Goal: Information Seeking & Learning: Learn about a topic

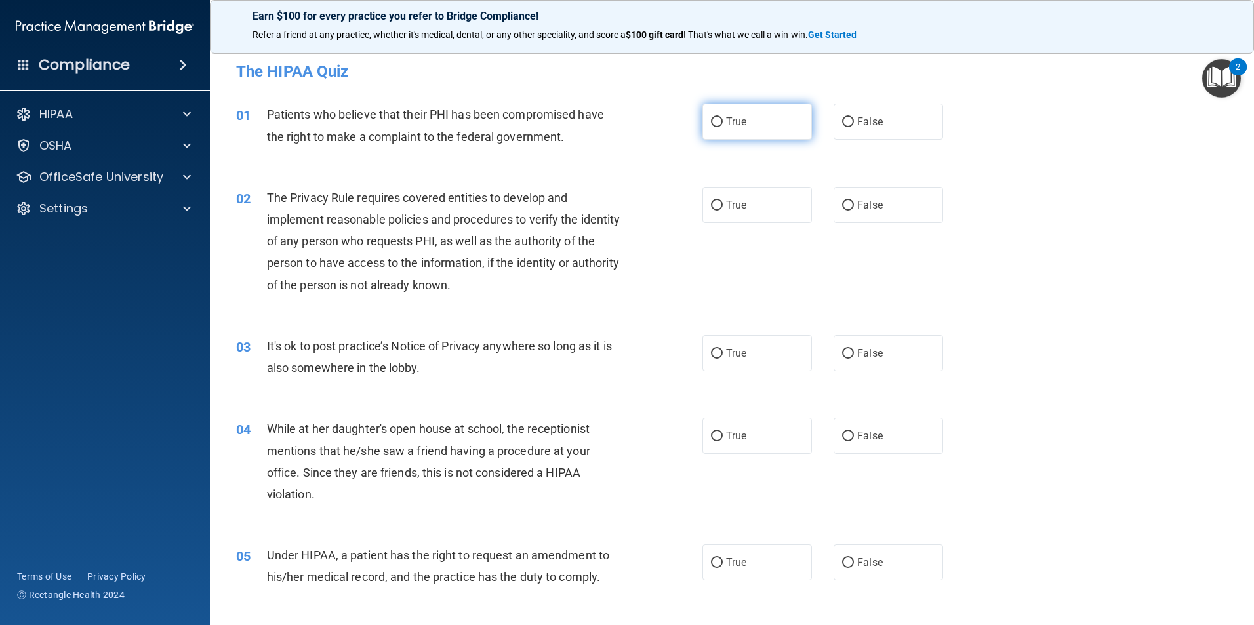
click at [706, 117] on label "True" at bounding box center [757, 122] width 110 height 36
click at [711, 117] on input "True" at bounding box center [717, 122] width 12 height 10
radio input "true"
click at [726, 209] on span "True" at bounding box center [736, 205] width 20 height 12
click at [723, 209] on input "True" at bounding box center [717, 206] width 12 height 10
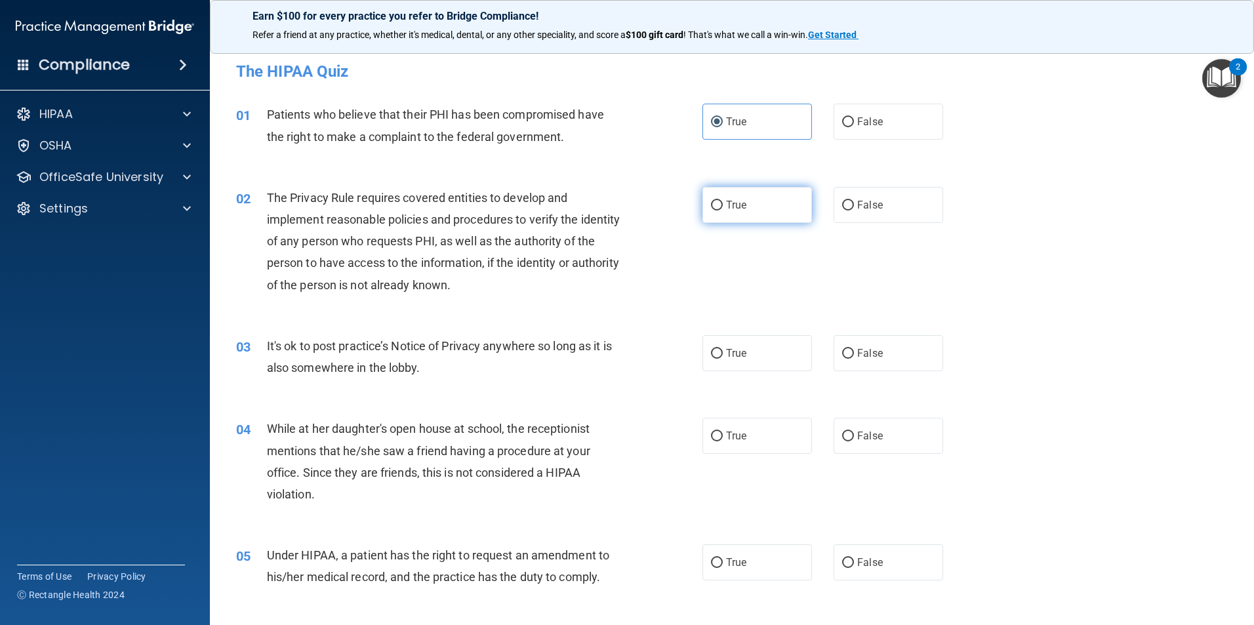
radio input "true"
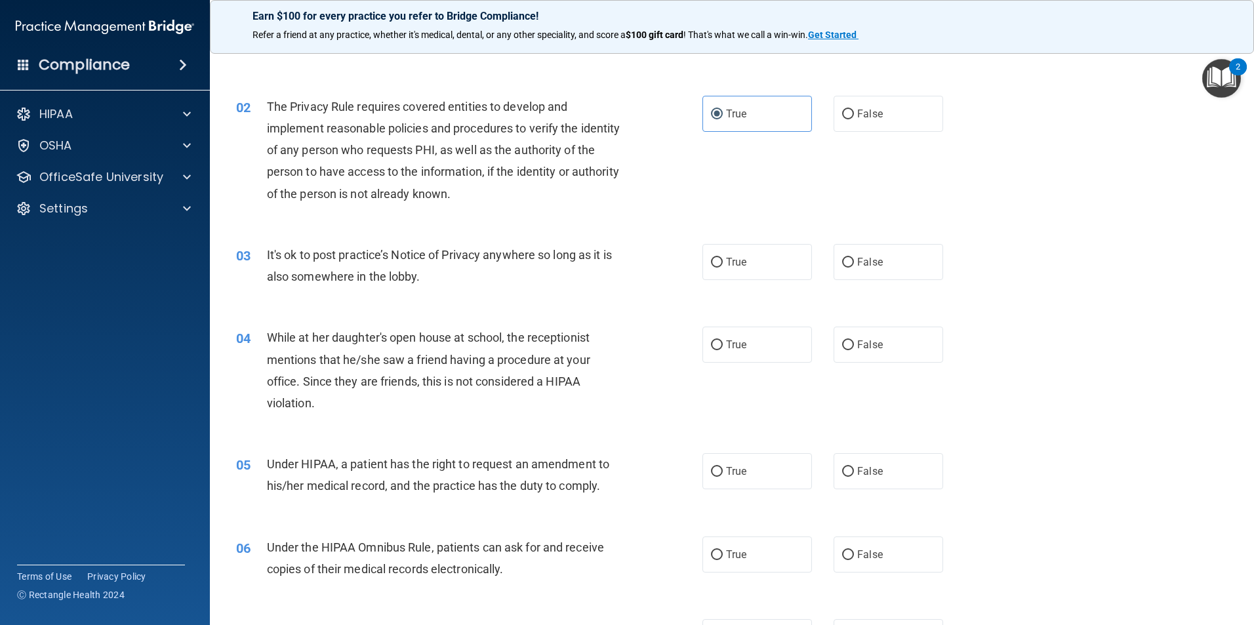
scroll to position [131, 0]
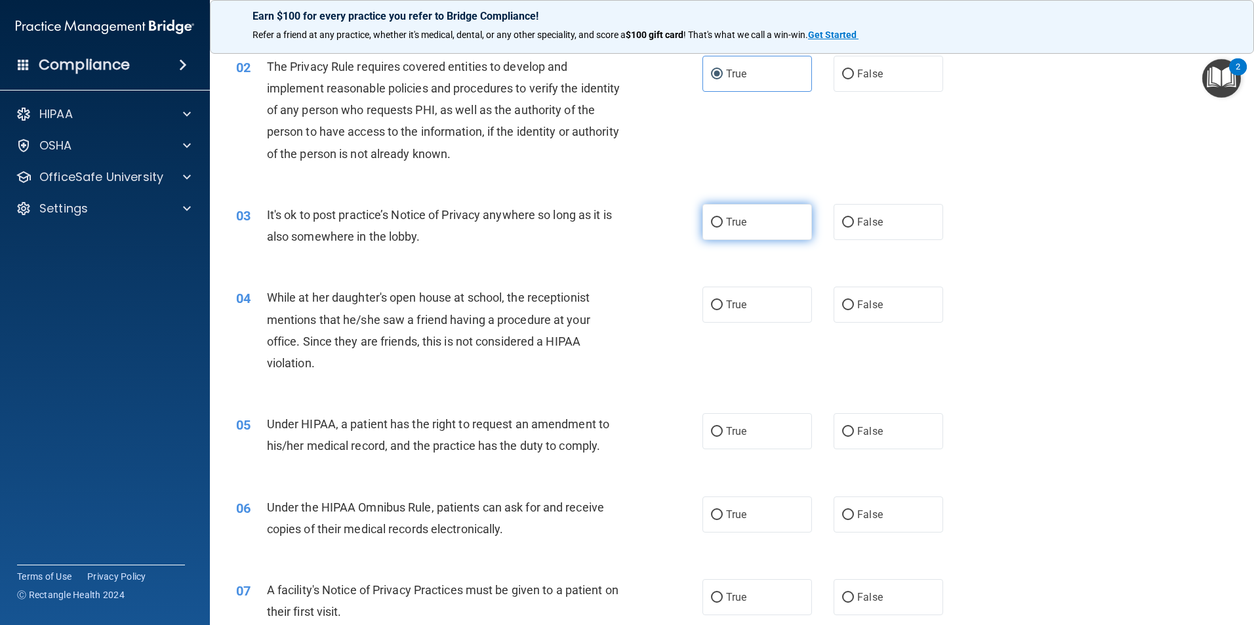
click at [711, 224] on input "True" at bounding box center [717, 223] width 12 height 10
radio input "true"
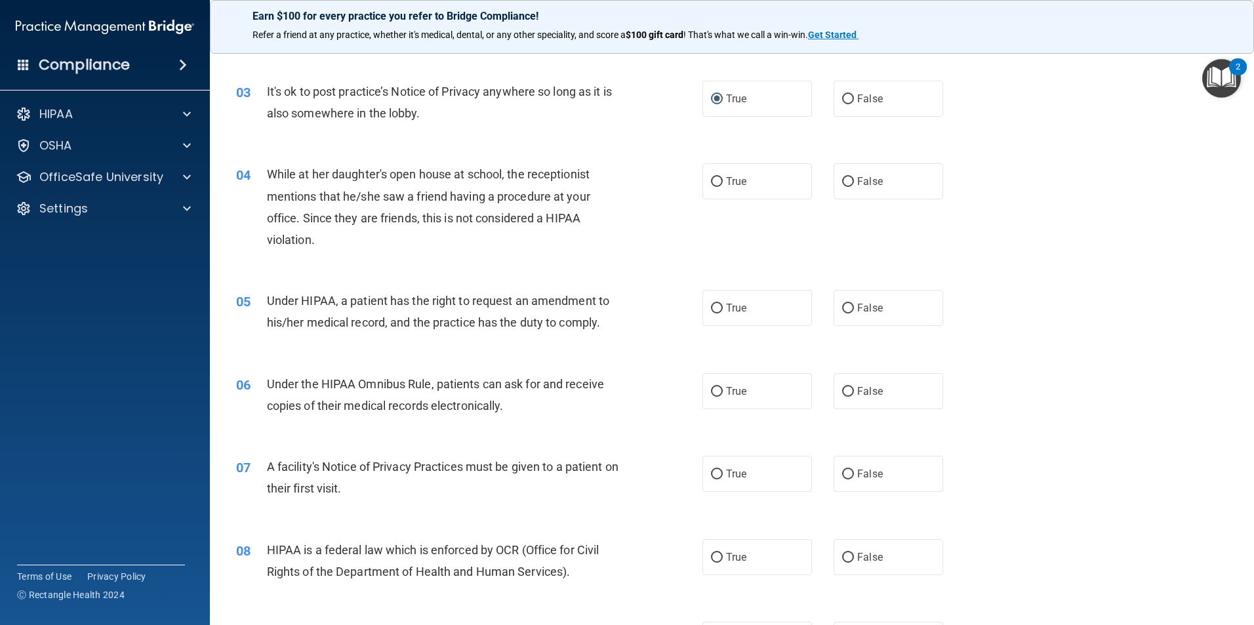
scroll to position [262, 0]
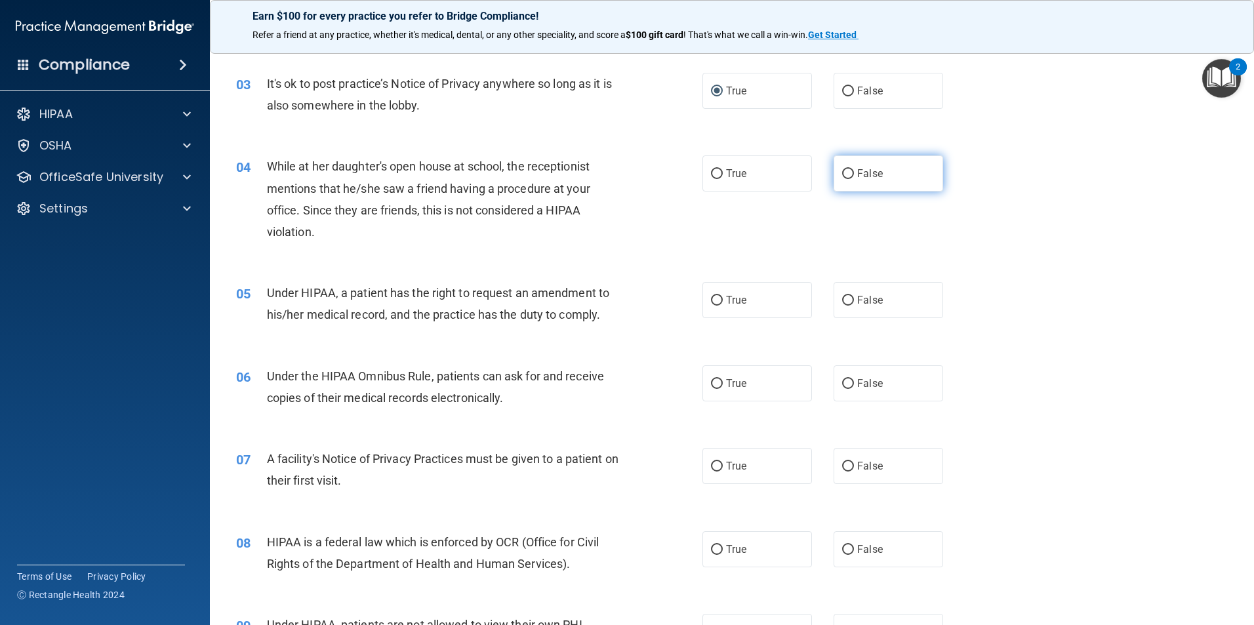
click at [835, 176] on label "False" at bounding box center [889, 173] width 110 height 36
click at [842, 176] on input "False" at bounding box center [848, 174] width 12 height 10
radio input "true"
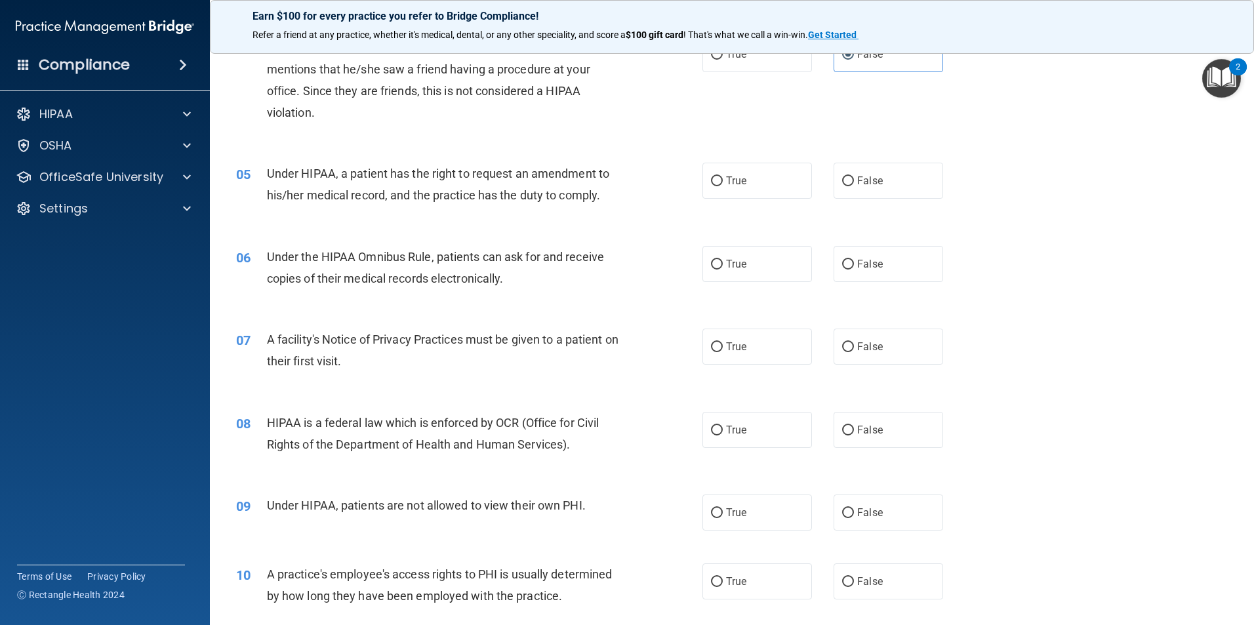
scroll to position [394, 0]
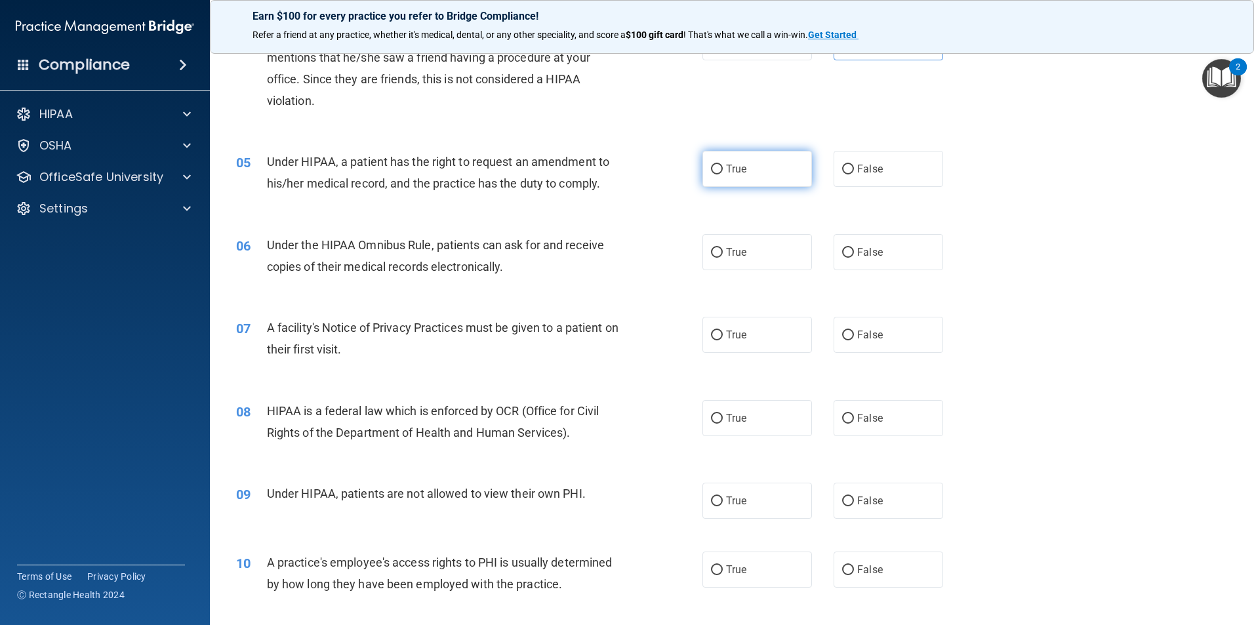
click at [715, 173] on input "True" at bounding box center [717, 170] width 12 height 10
radio input "true"
click at [843, 250] on input "False" at bounding box center [848, 253] width 12 height 10
radio input "true"
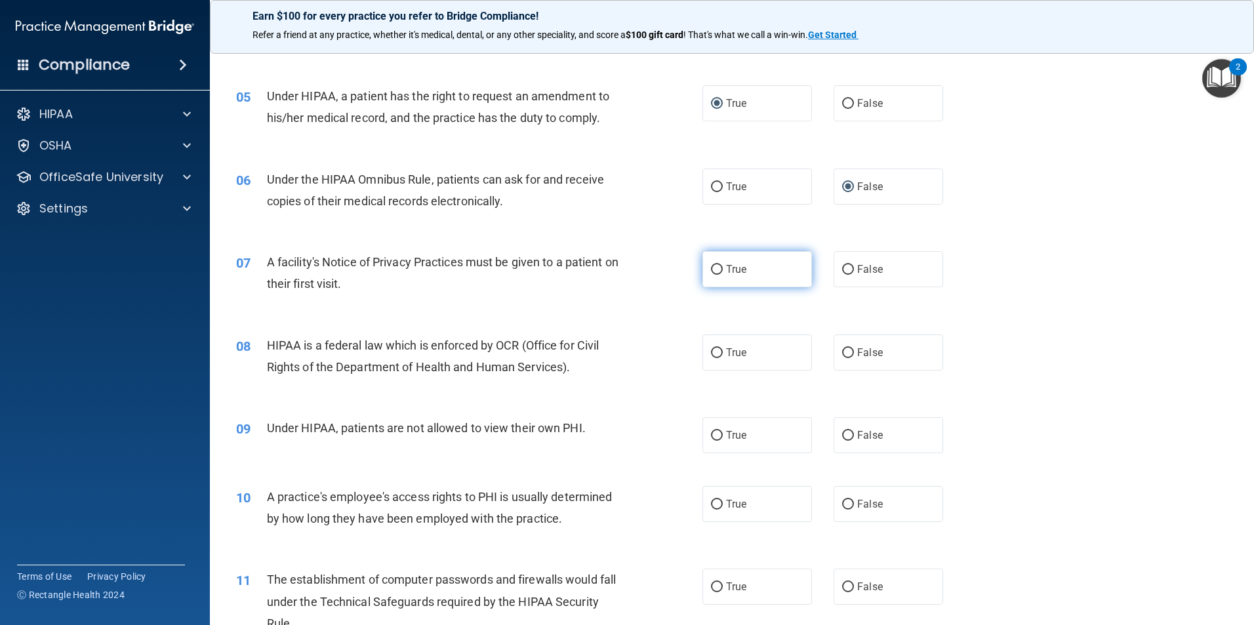
click at [715, 269] on input "True" at bounding box center [717, 270] width 12 height 10
radio input "true"
click at [716, 354] on input "True" at bounding box center [717, 353] width 12 height 10
radio input "true"
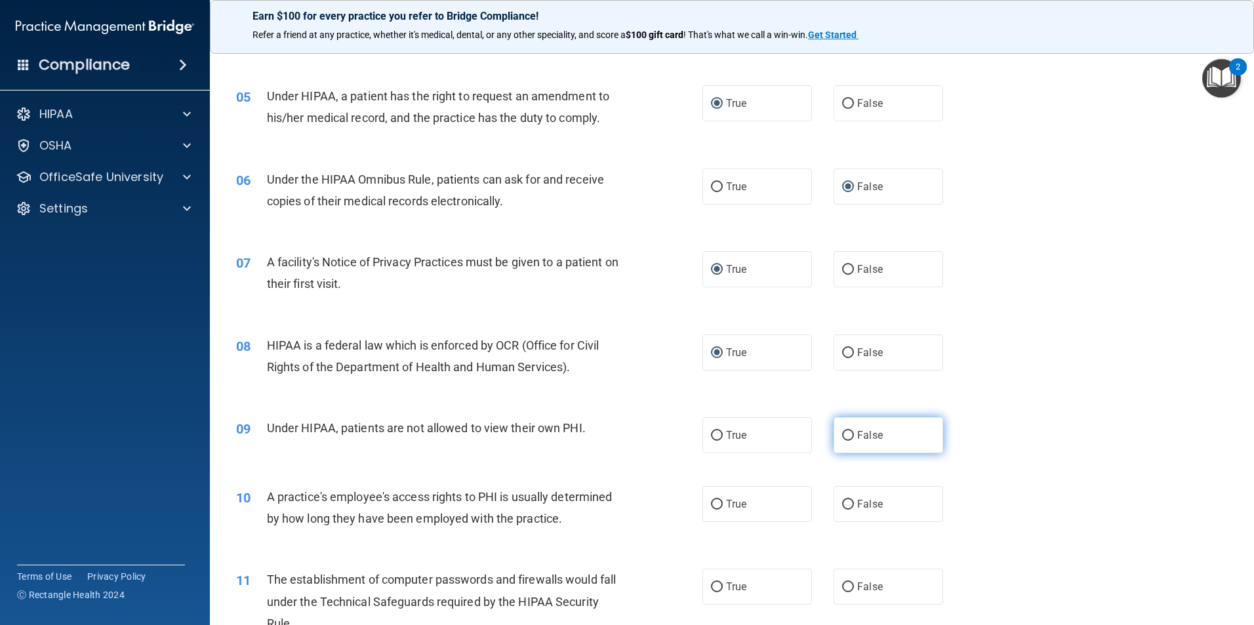
click at [847, 441] on label "False" at bounding box center [889, 435] width 110 height 36
click at [847, 441] on input "False" at bounding box center [848, 436] width 12 height 10
radio input "true"
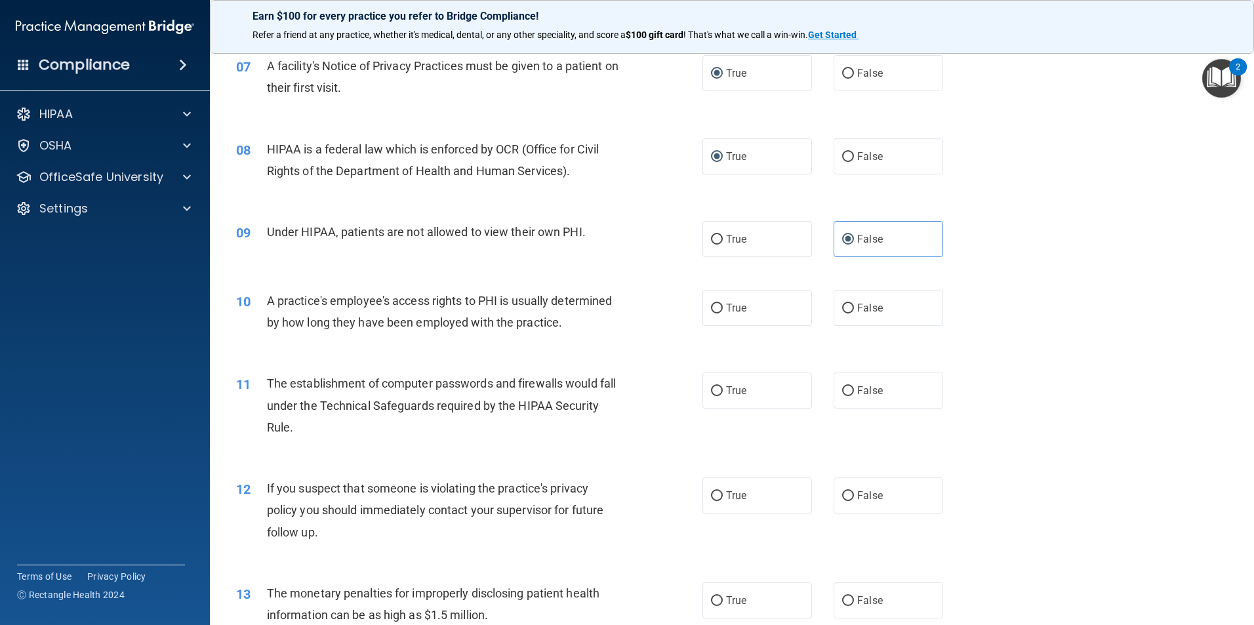
scroll to position [656, 0]
click at [847, 308] on input "False" at bounding box center [848, 308] width 12 height 10
radio input "true"
click at [724, 397] on label "True" at bounding box center [757, 390] width 110 height 36
click at [723, 395] on input "True" at bounding box center [717, 391] width 12 height 10
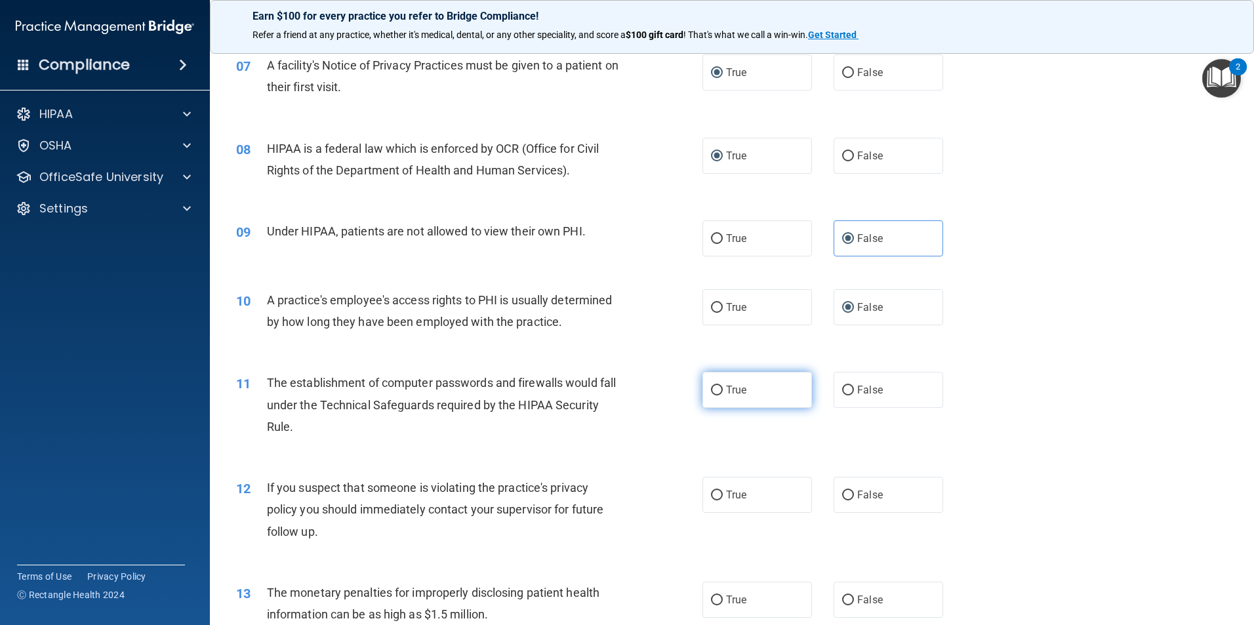
radio input "true"
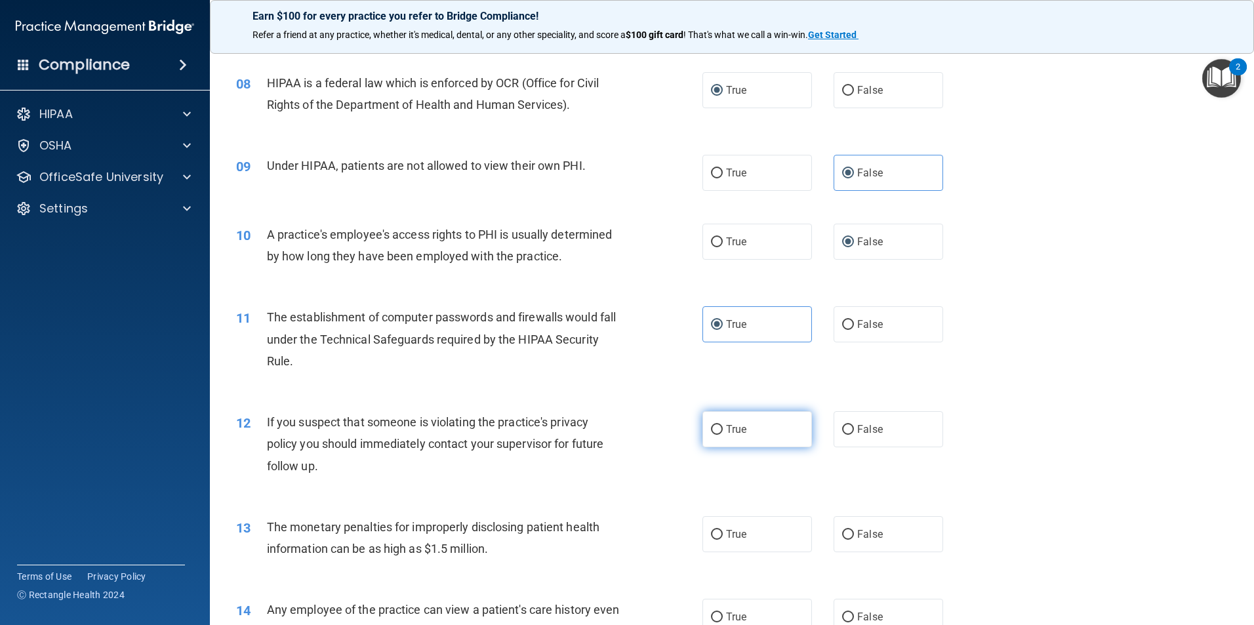
click at [726, 430] on span "True" at bounding box center [736, 429] width 20 height 12
click at [723, 430] on input "True" at bounding box center [717, 430] width 12 height 10
radio input "true"
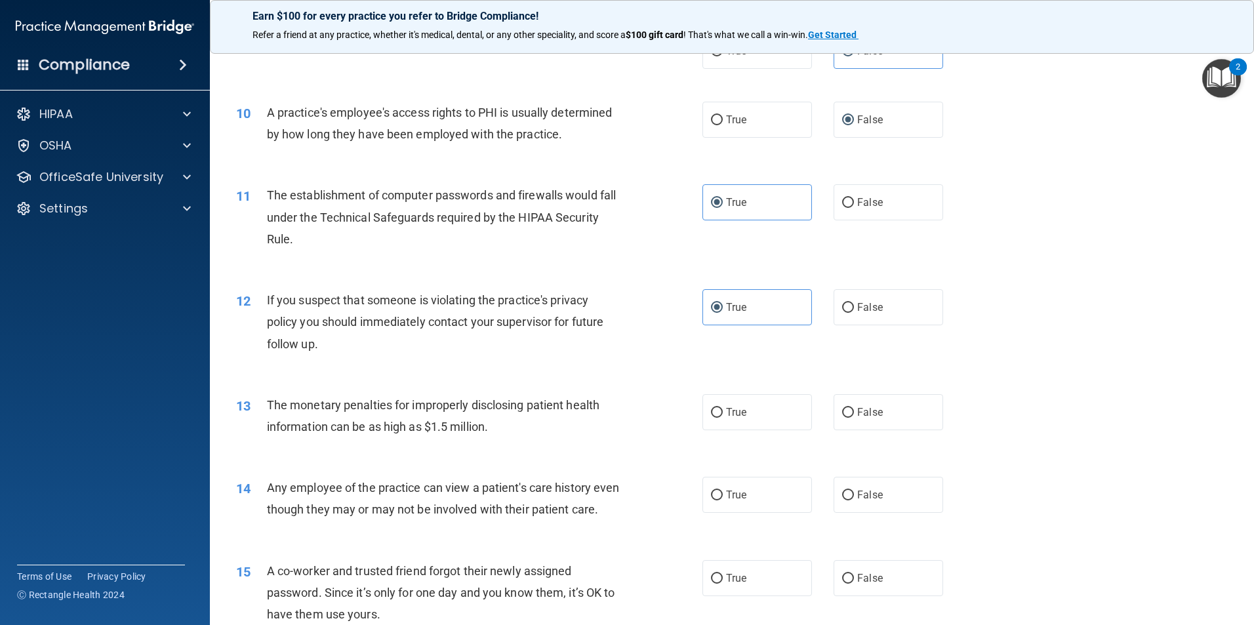
scroll to position [853, 0]
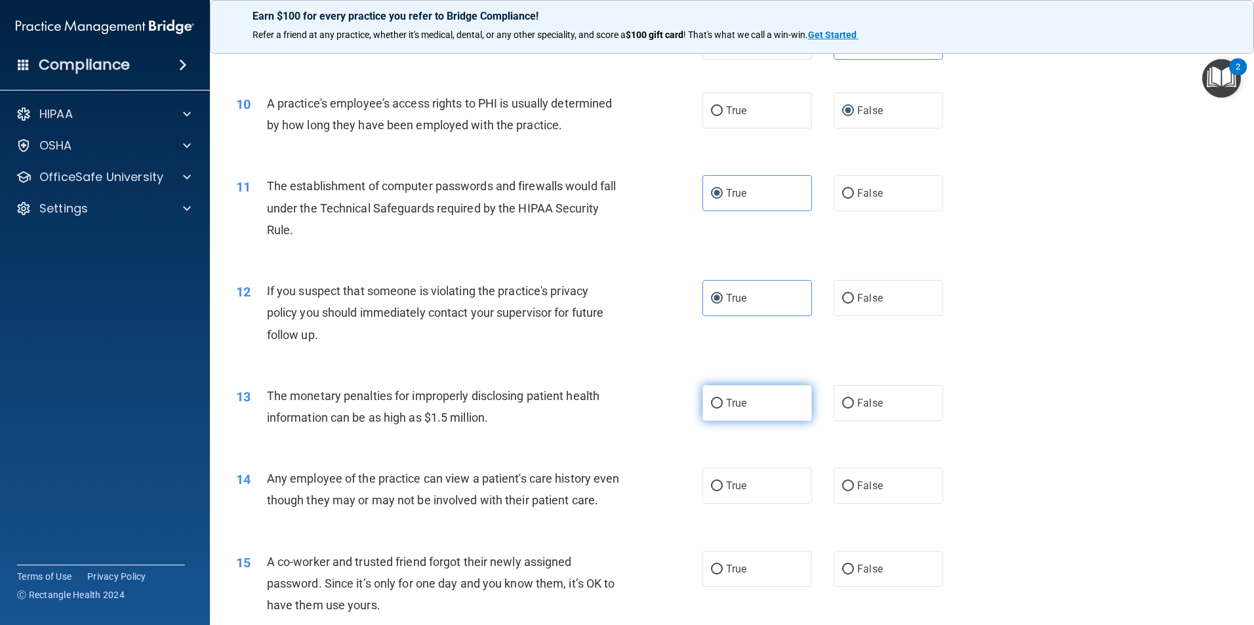
click at [711, 401] on input "True" at bounding box center [717, 404] width 12 height 10
radio input "true"
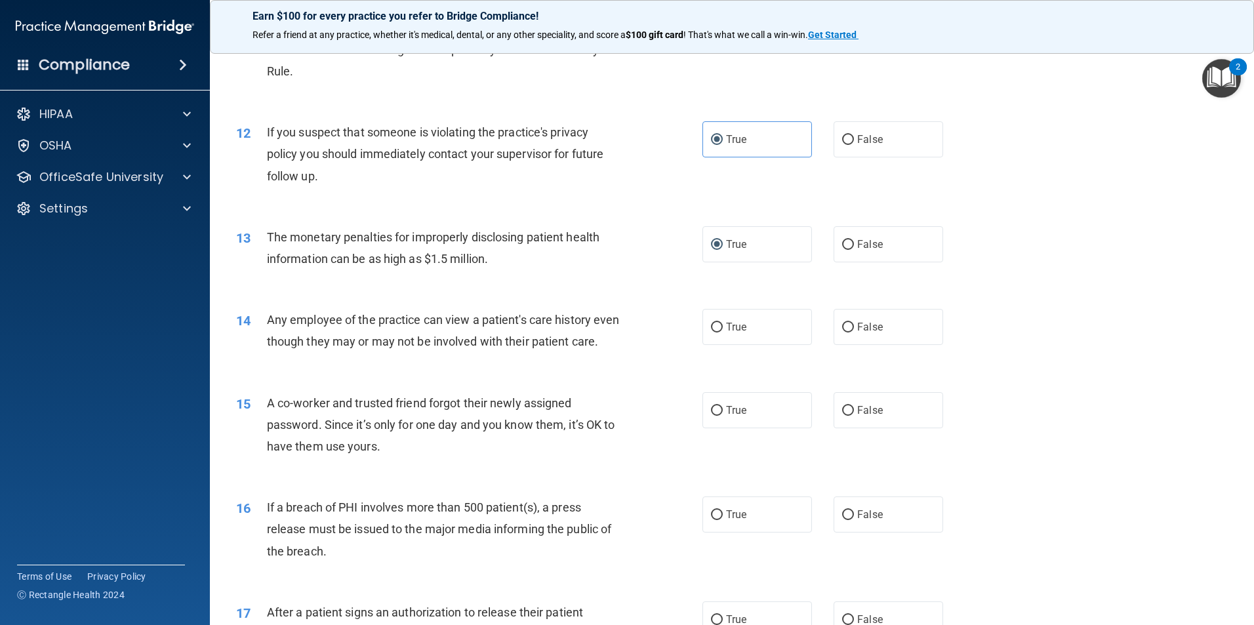
scroll to position [1049, 0]
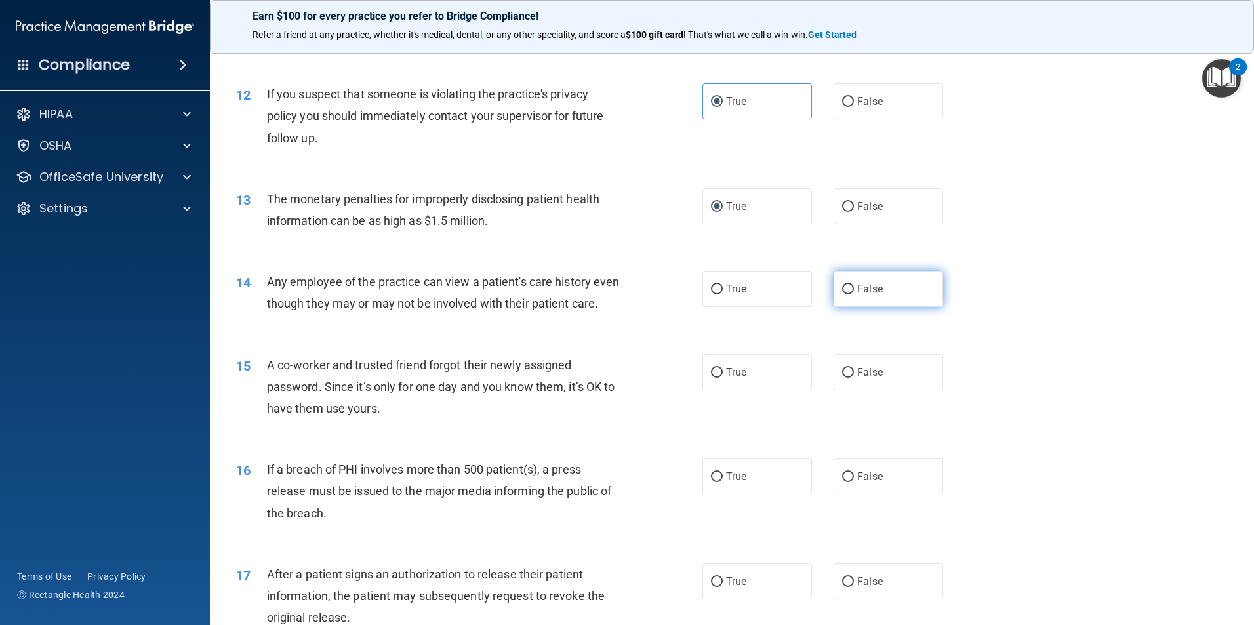
click at [842, 289] on input "False" at bounding box center [848, 290] width 12 height 10
radio input "true"
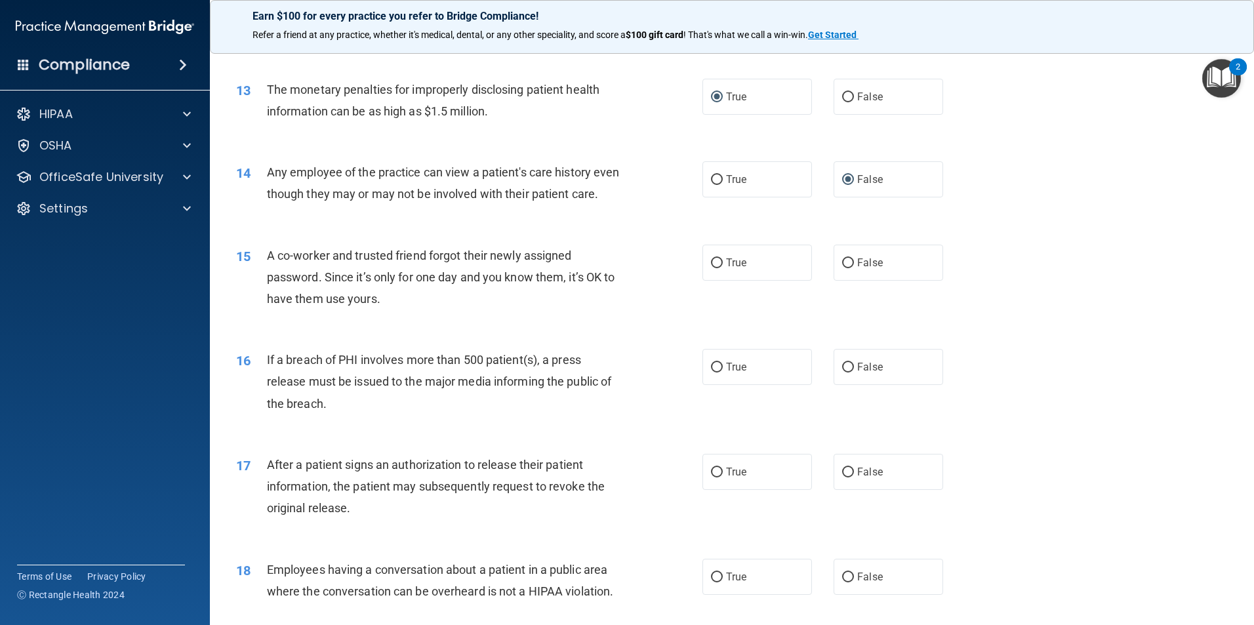
scroll to position [1181, 0]
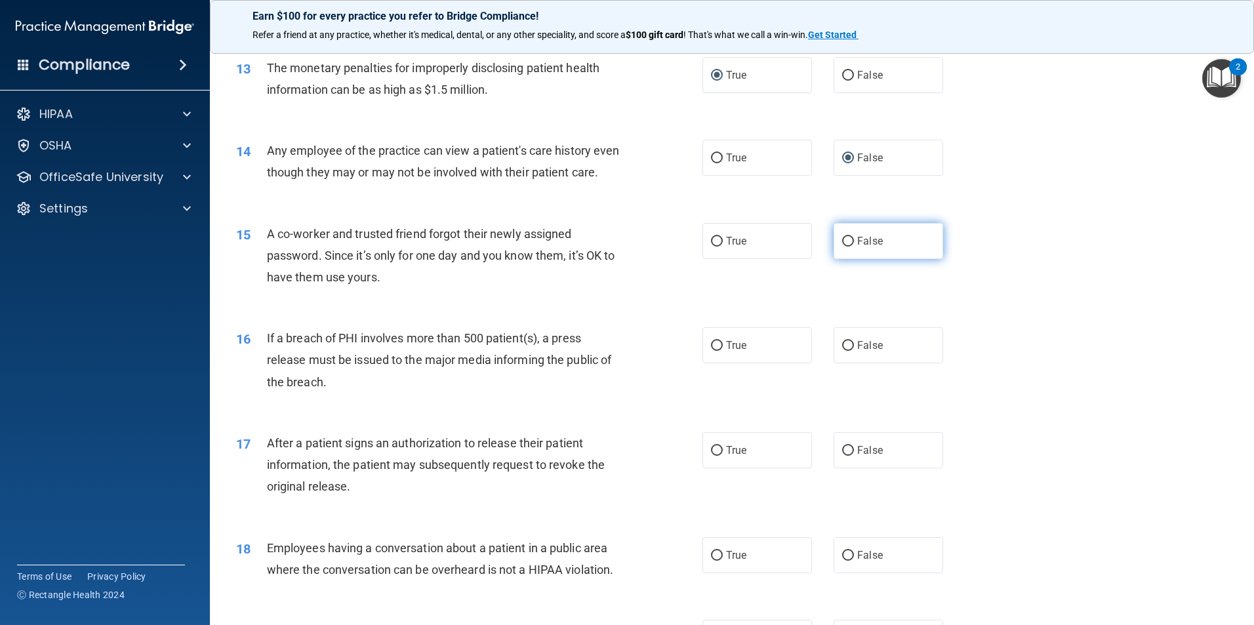
click at [849, 259] on label "False" at bounding box center [889, 241] width 110 height 36
click at [849, 247] on input "False" at bounding box center [848, 242] width 12 height 10
radio input "true"
click at [711, 351] on input "True" at bounding box center [717, 346] width 12 height 10
radio input "true"
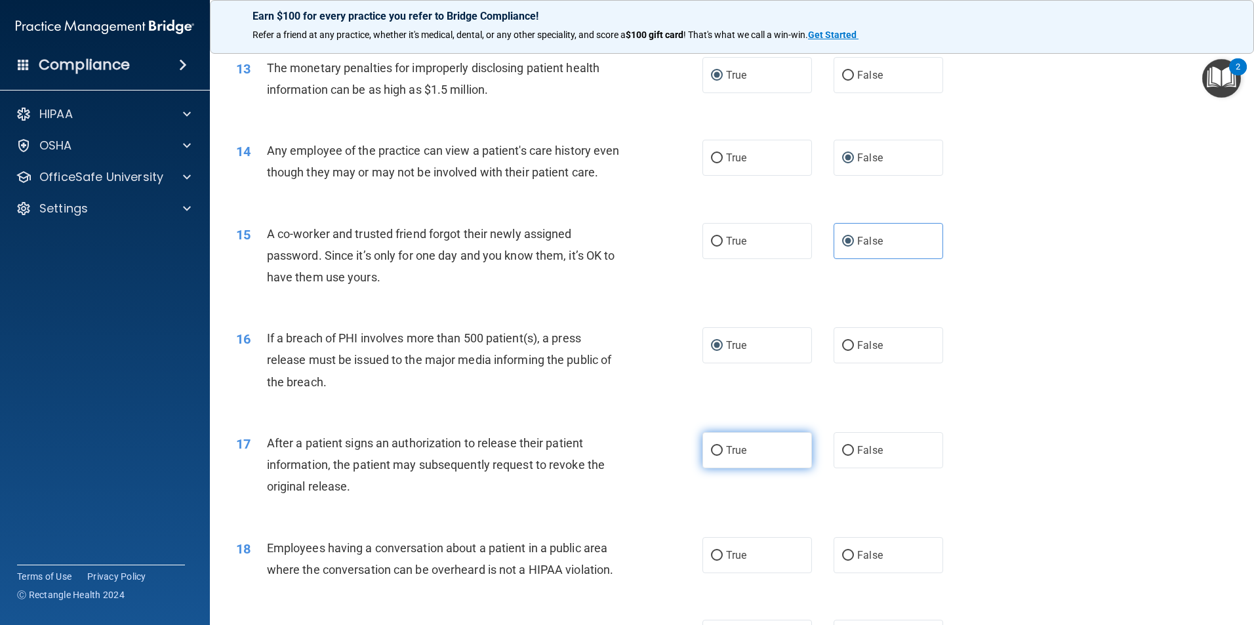
click at [716, 456] on input "True" at bounding box center [717, 451] width 12 height 10
radio input "true"
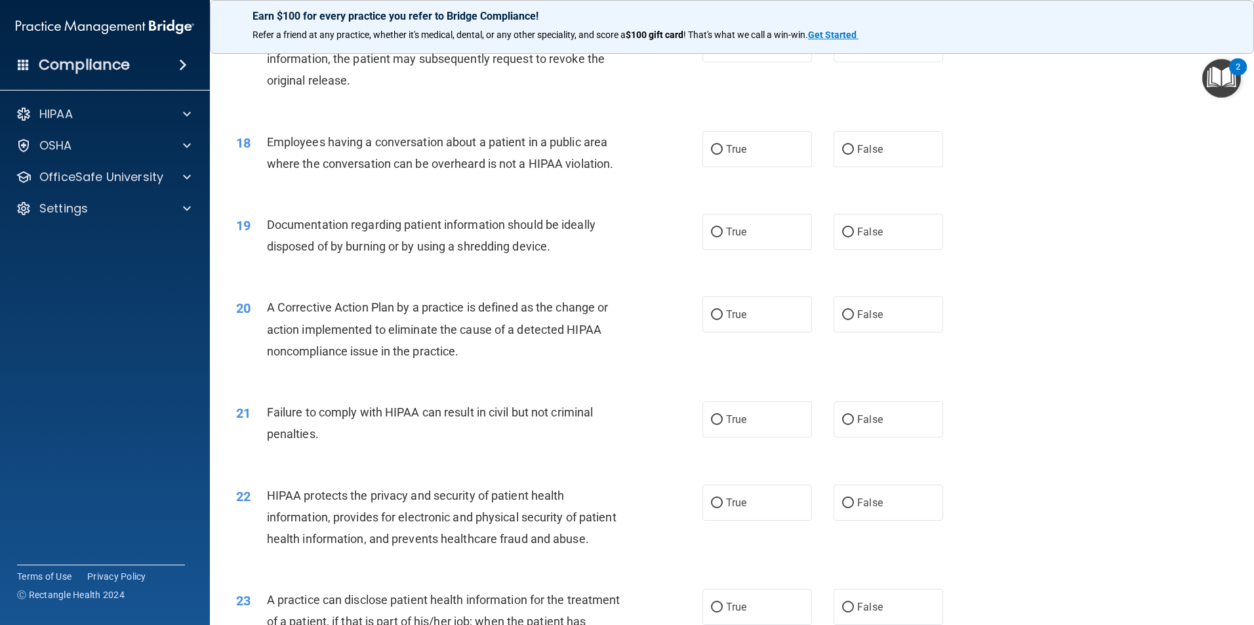
scroll to position [1451, 0]
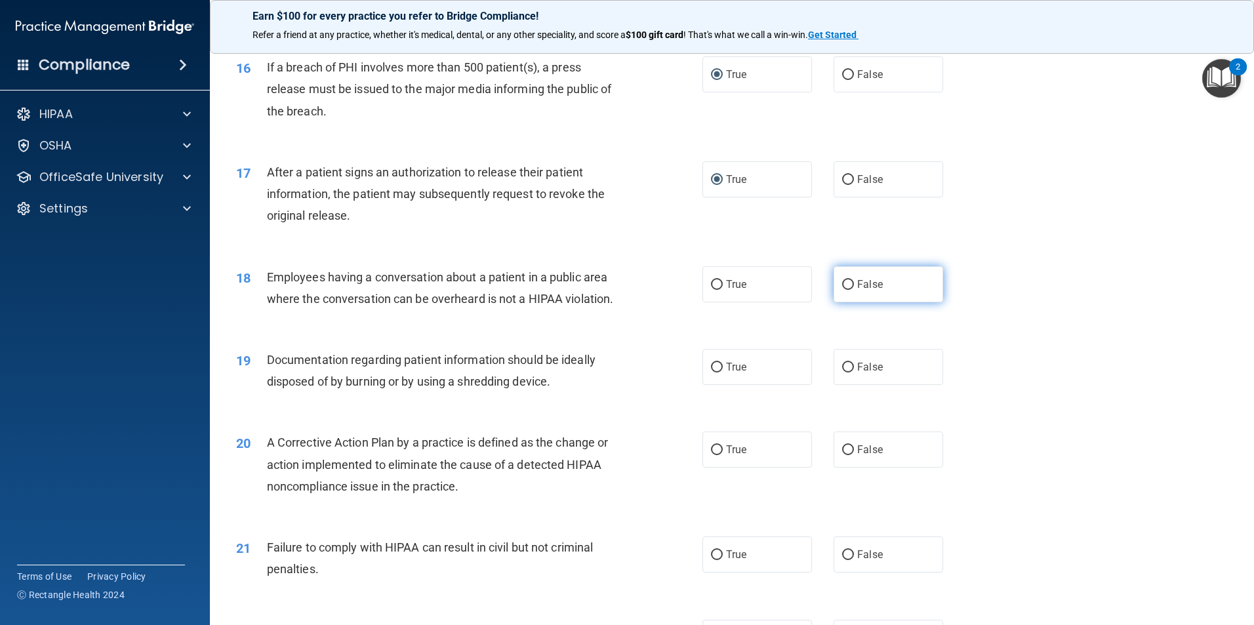
click at [847, 302] on label "False" at bounding box center [889, 284] width 110 height 36
click at [847, 290] on input "False" at bounding box center [848, 285] width 12 height 10
radio input "true"
click at [704, 385] on label "True" at bounding box center [757, 367] width 110 height 36
click at [711, 373] on input "True" at bounding box center [717, 368] width 12 height 10
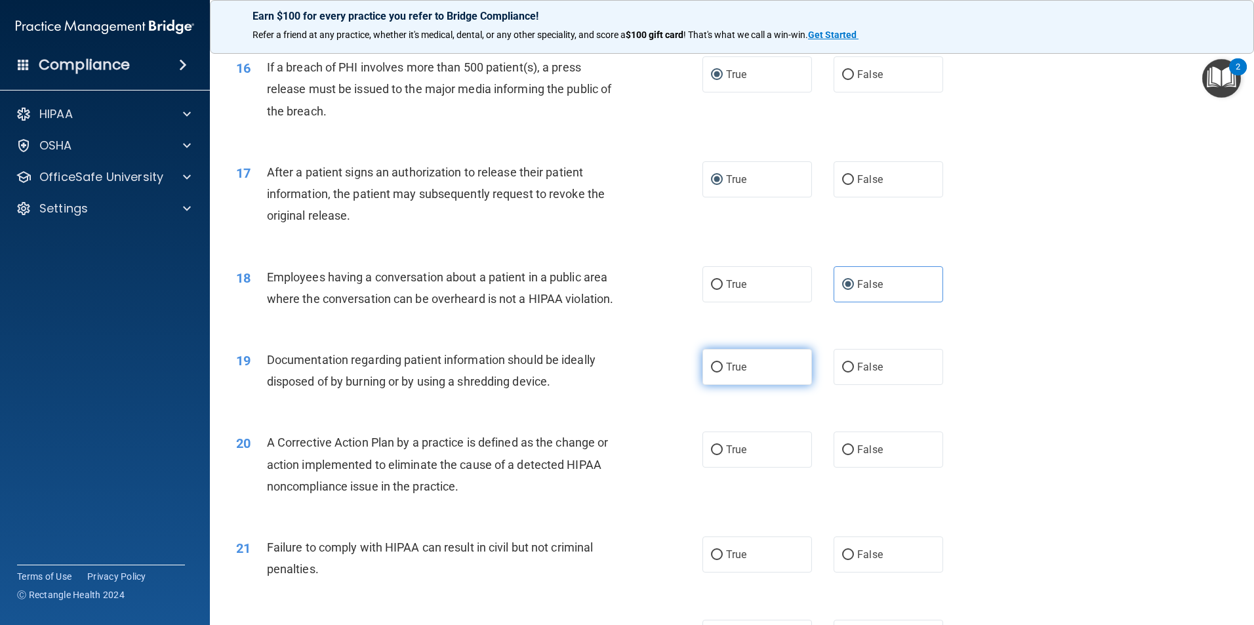
radio input "true"
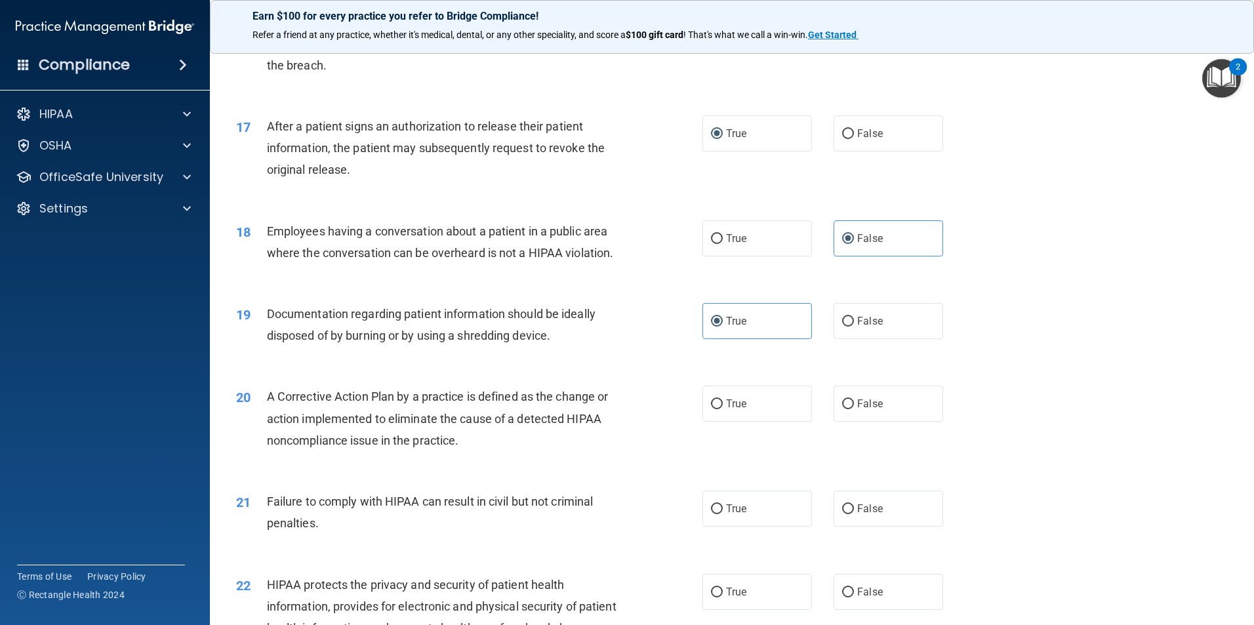
scroll to position [1583, 0]
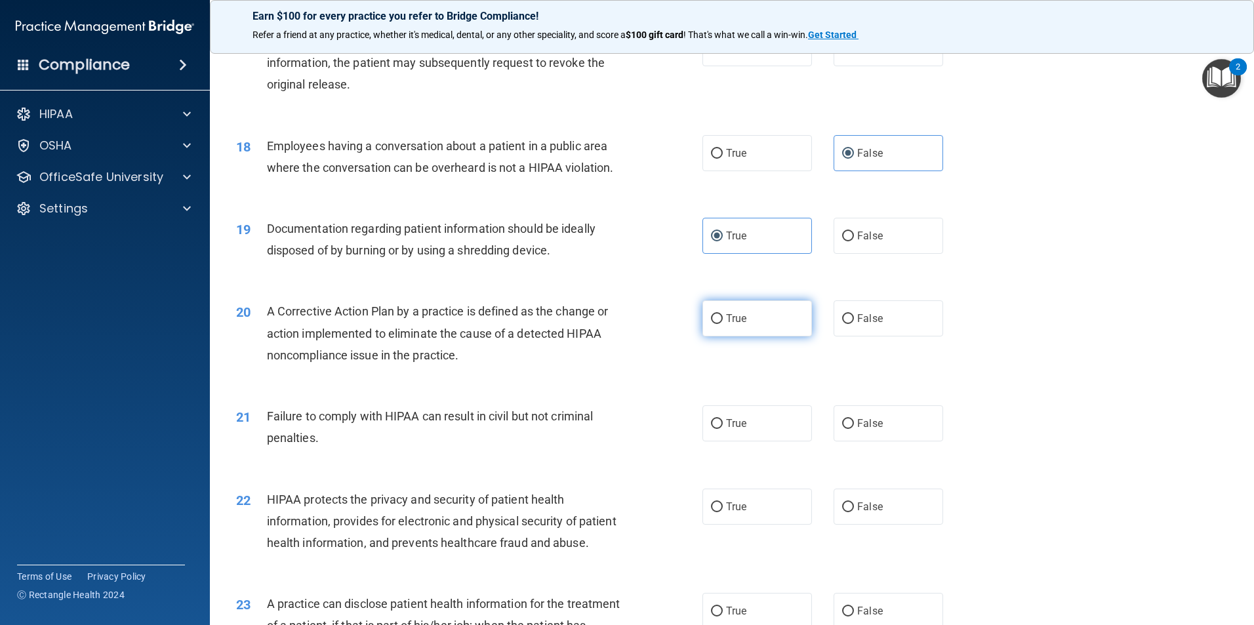
drag, startPoint x: 714, startPoint y: 346, endPoint x: 706, endPoint y: 352, distance: 9.5
click at [713, 336] on label "True" at bounding box center [757, 318] width 110 height 36
click at [713, 324] on input "True" at bounding box center [717, 319] width 12 height 10
radio input "true"
click at [719, 441] on label "True" at bounding box center [757, 423] width 110 height 36
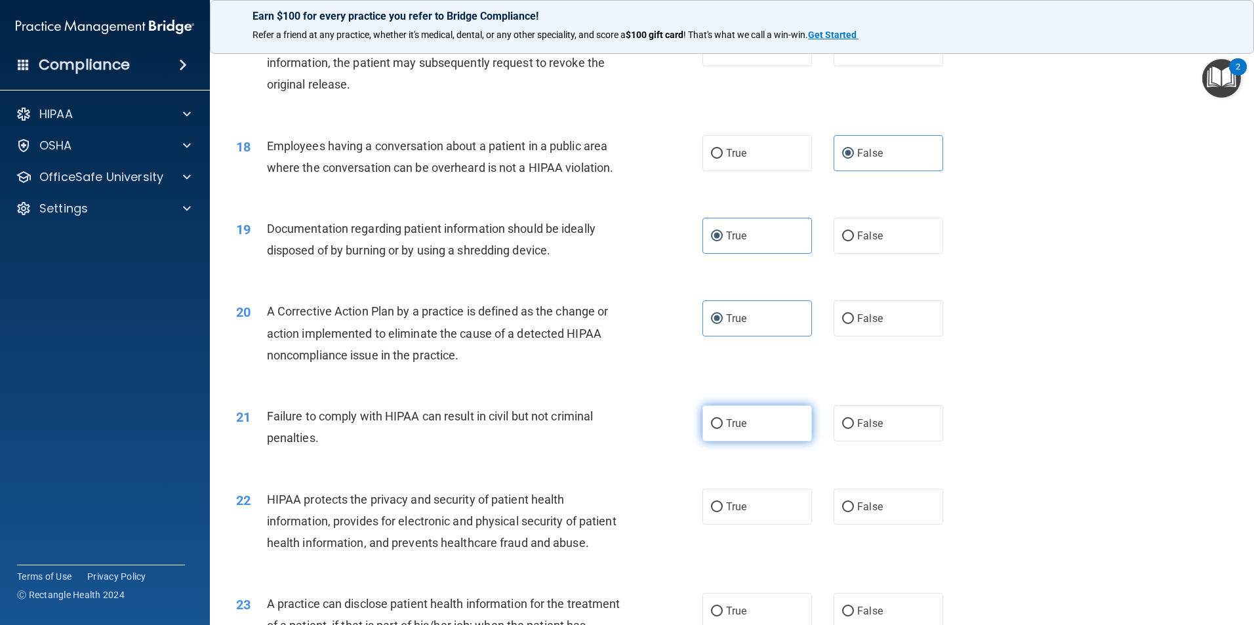
click at [719, 429] on input "True" at bounding box center [717, 424] width 12 height 10
radio input "true"
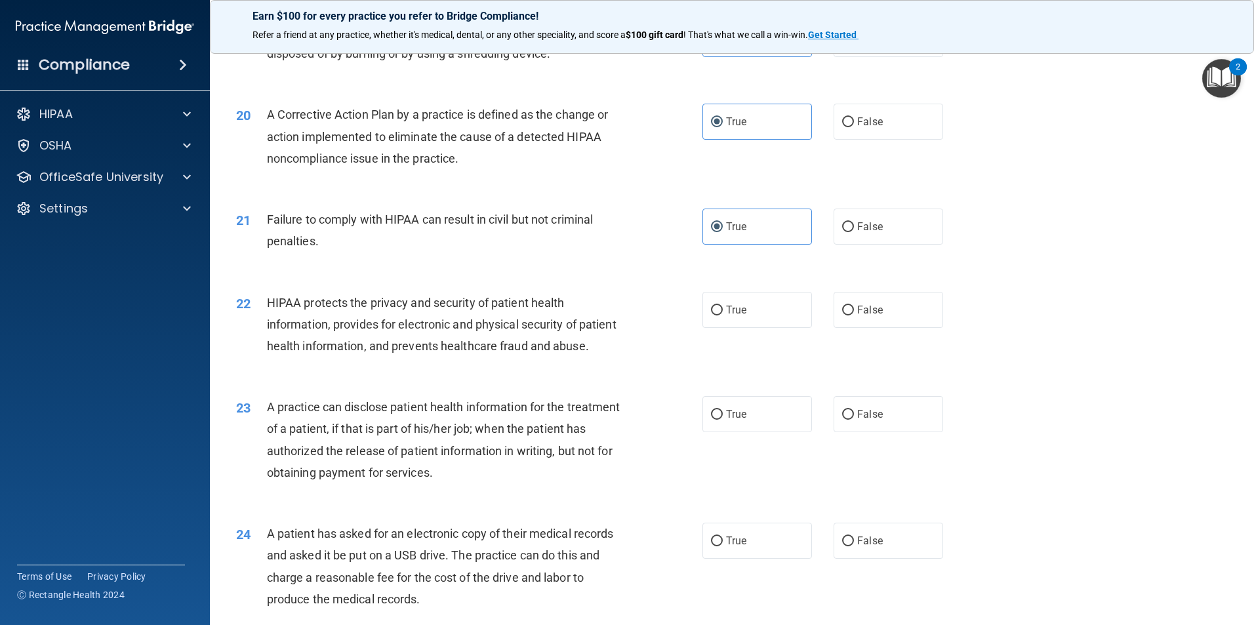
scroll to position [1845, 0]
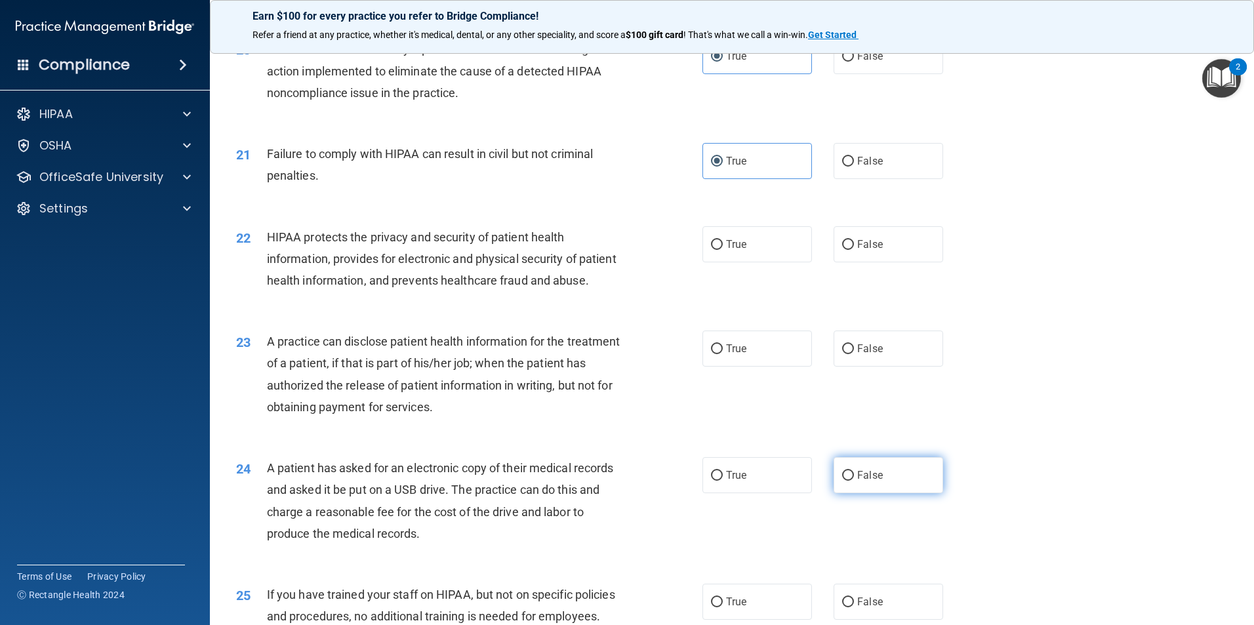
click at [842, 481] on input "False" at bounding box center [848, 476] width 12 height 10
radio input "true"
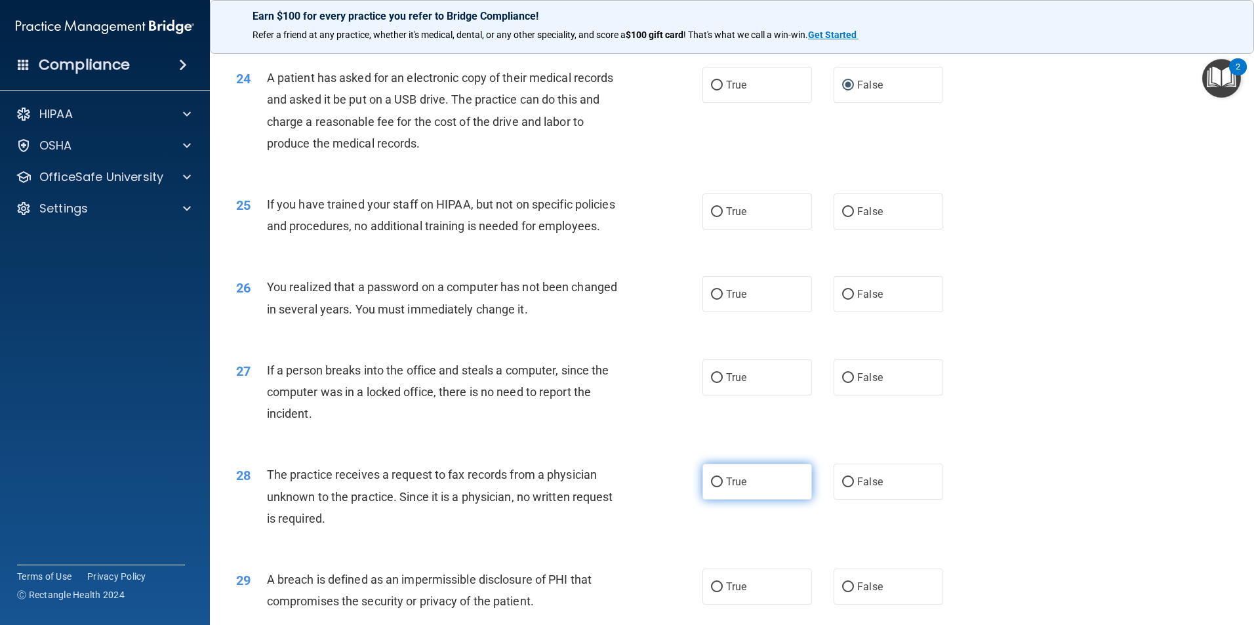
scroll to position [2238, 0]
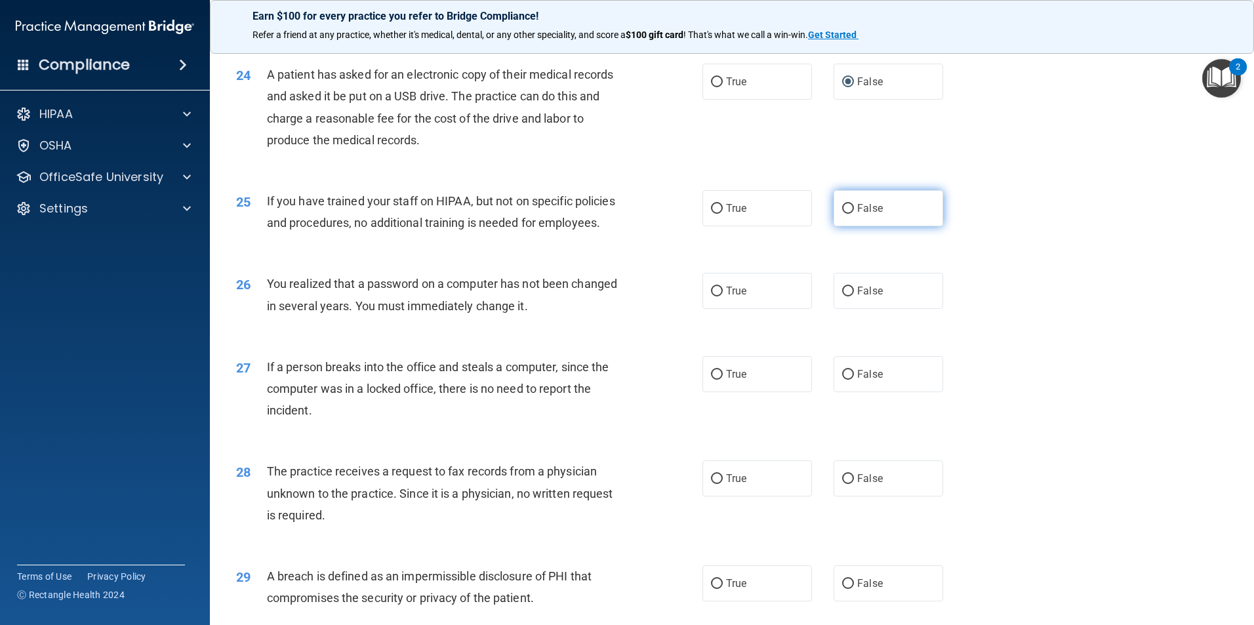
click at [857, 214] on span "False" at bounding box center [870, 208] width 26 height 12
click at [851, 214] on input "False" at bounding box center [848, 209] width 12 height 10
radio input "true"
click at [716, 296] on input "True" at bounding box center [717, 292] width 12 height 10
radio input "true"
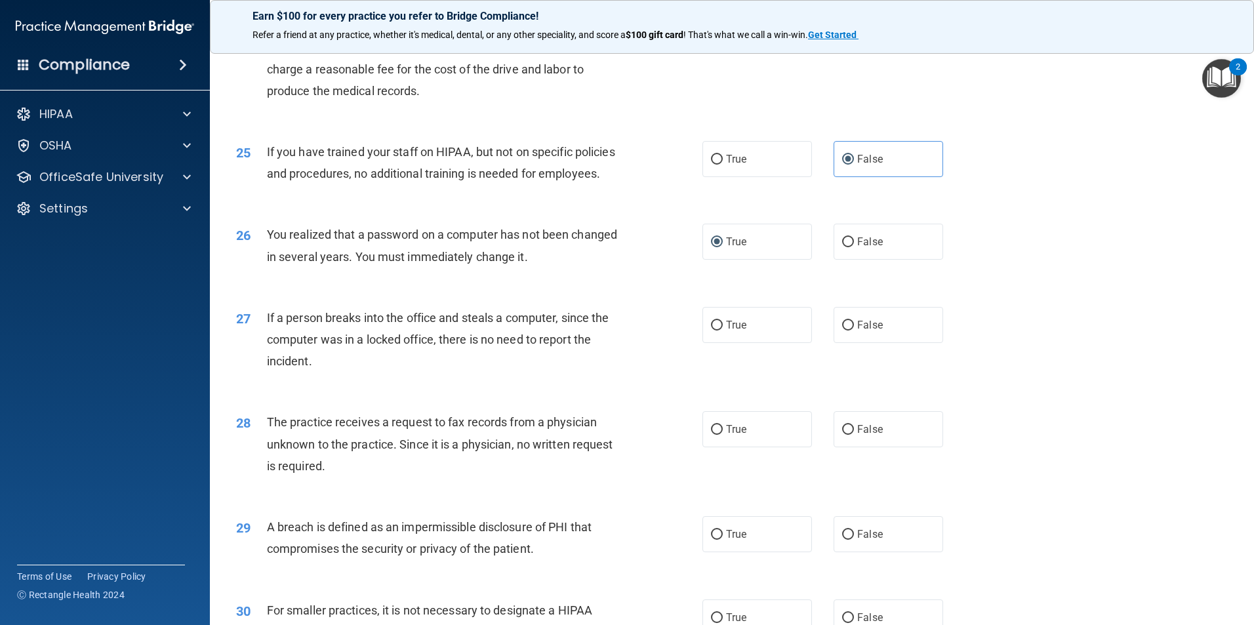
scroll to position [2370, 0]
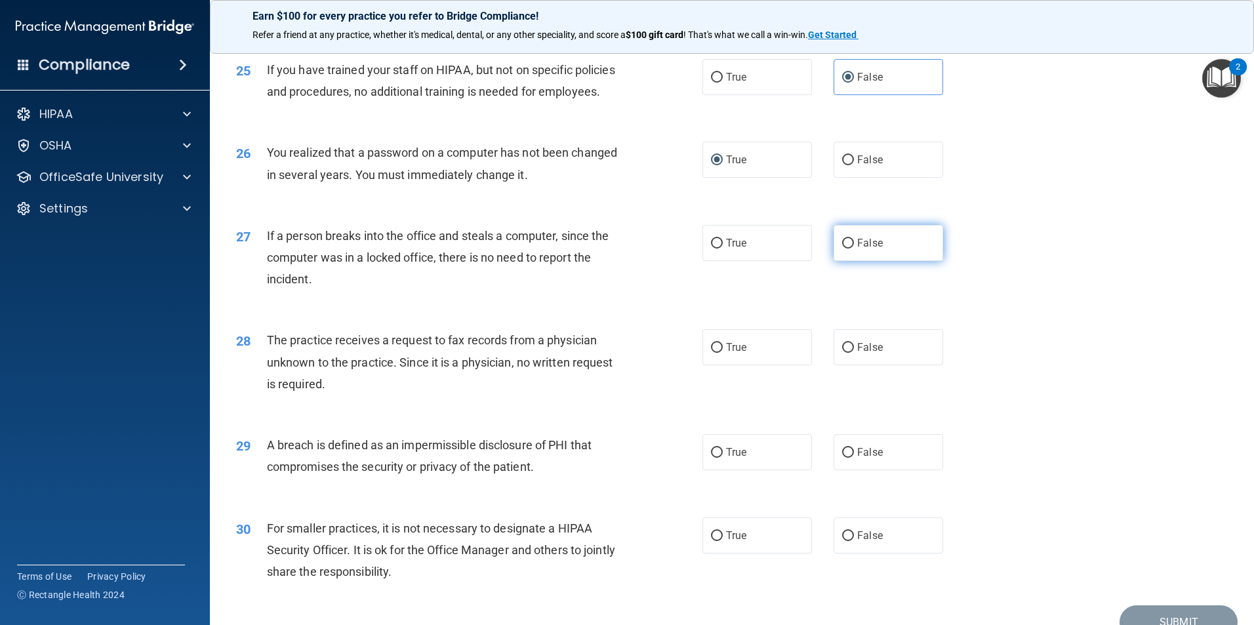
click at [842, 249] on input "False" at bounding box center [848, 244] width 12 height 10
radio input "true"
click at [842, 353] on input "False" at bounding box center [848, 348] width 12 height 10
radio input "true"
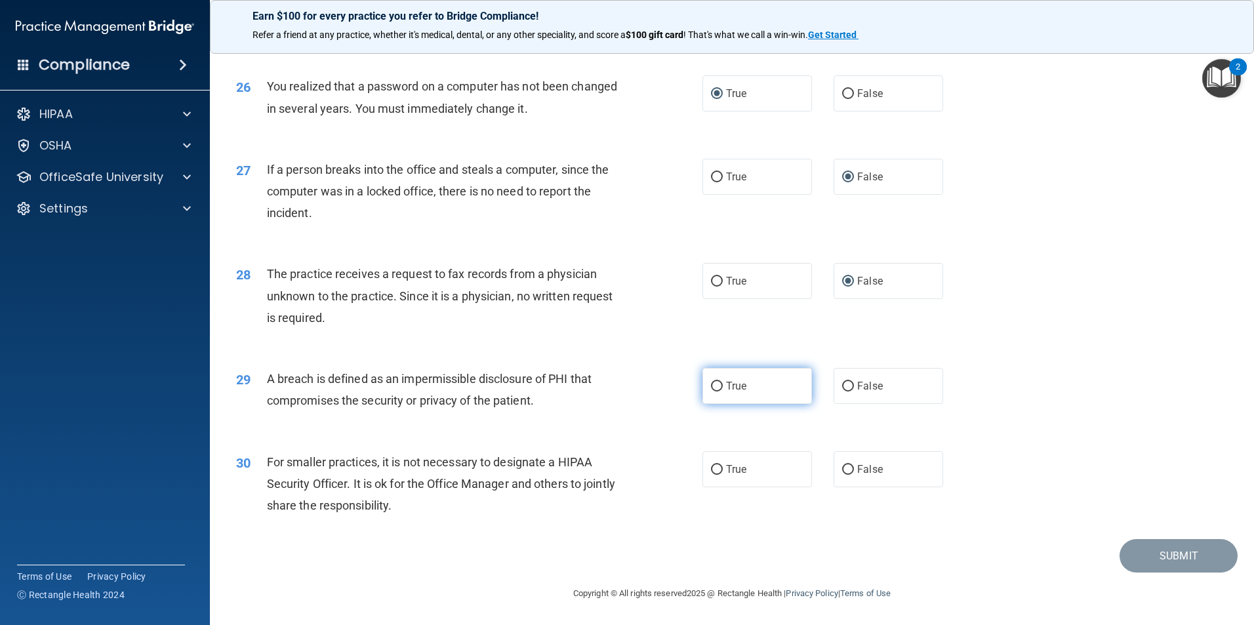
click at [716, 394] on label "True" at bounding box center [757, 386] width 110 height 36
click at [716, 392] on input "True" at bounding box center [717, 387] width 12 height 10
radio input "true"
click at [842, 470] on input "False" at bounding box center [848, 470] width 12 height 10
radio input "true"
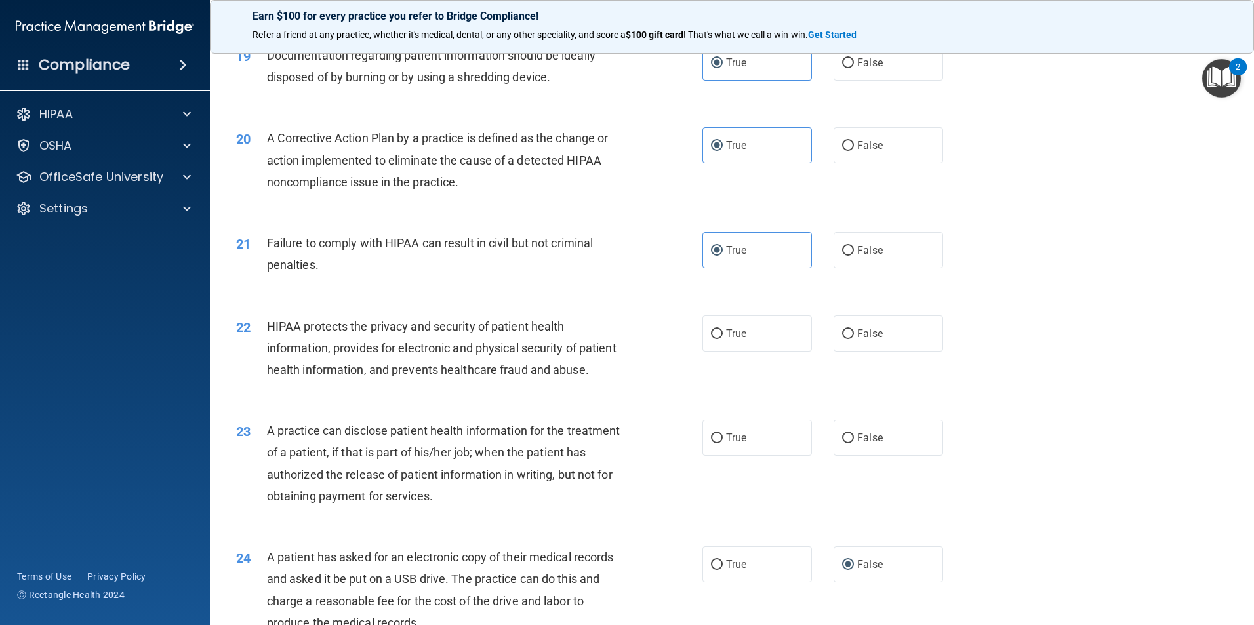
scroll to position [1845, 0]
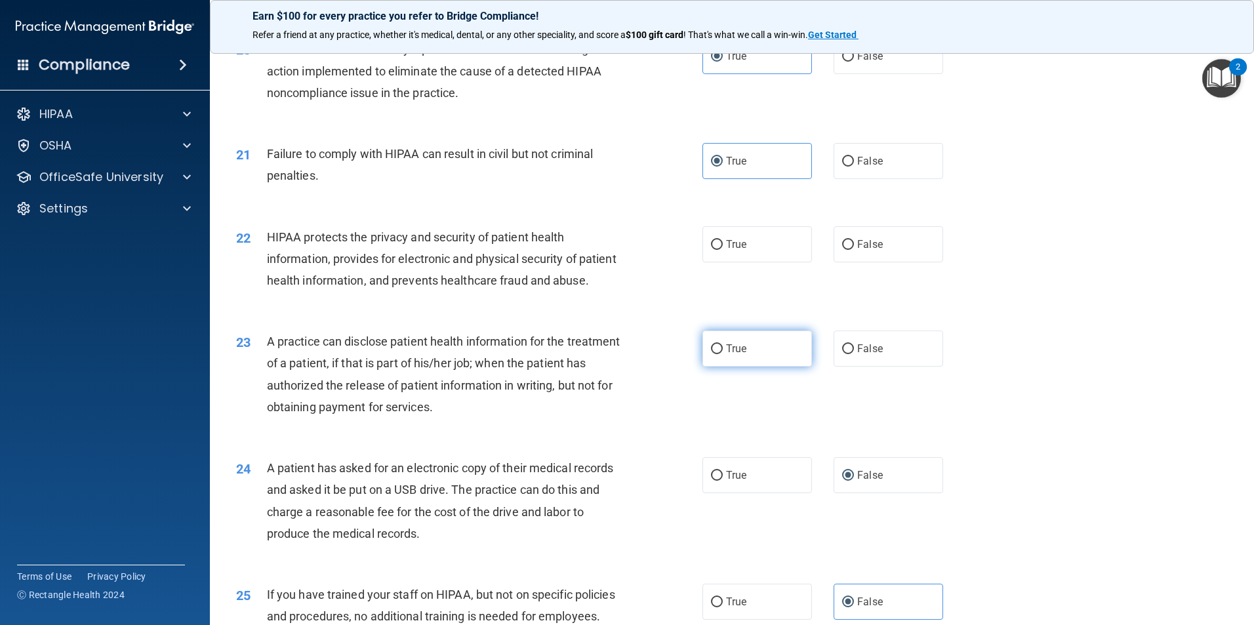
click at [714, 354] on input "True" at bounding box center [717, 349] width 12 height 10
radio input "true"
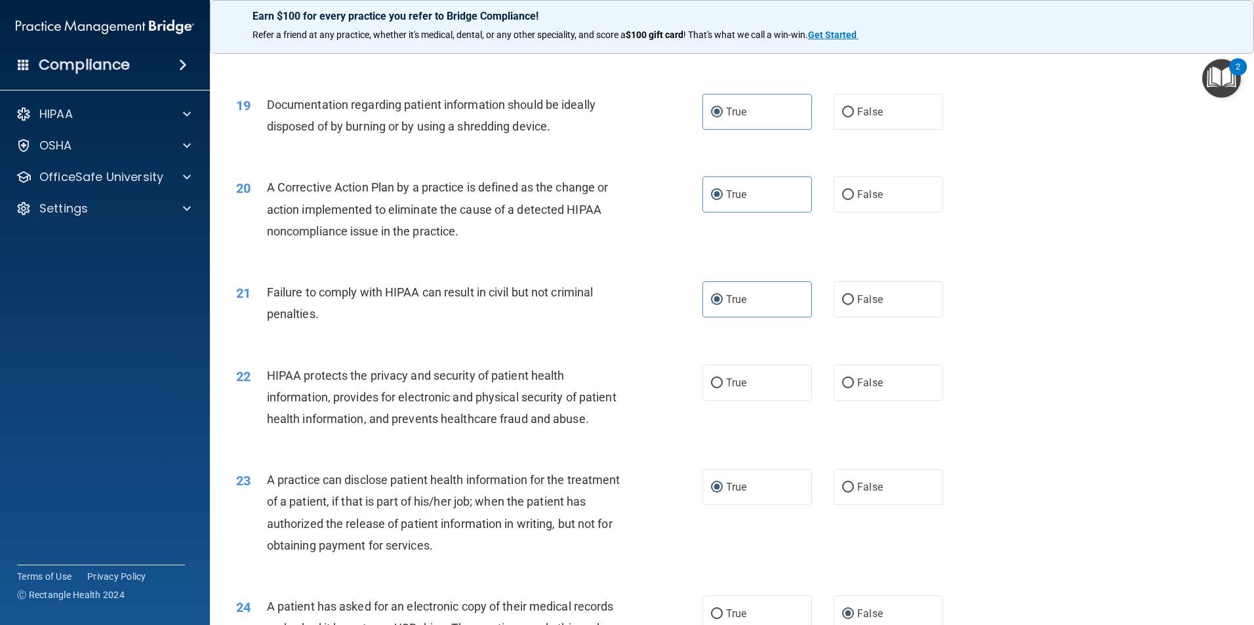
scroll to position [1714, 0]
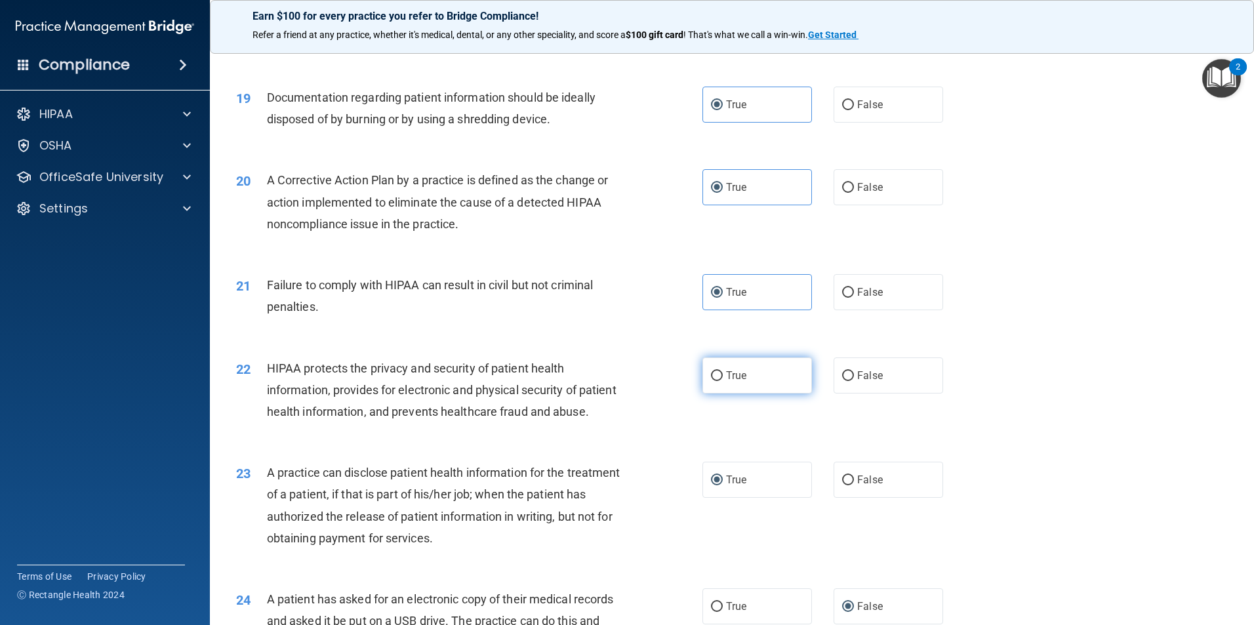
click at [733, 382] on span "True" at bounding box center [736, 375] width 20 height 12
click at [723, 381] on input "True" at bounding box center [717, 376] width 12 height 10
radio input "true"
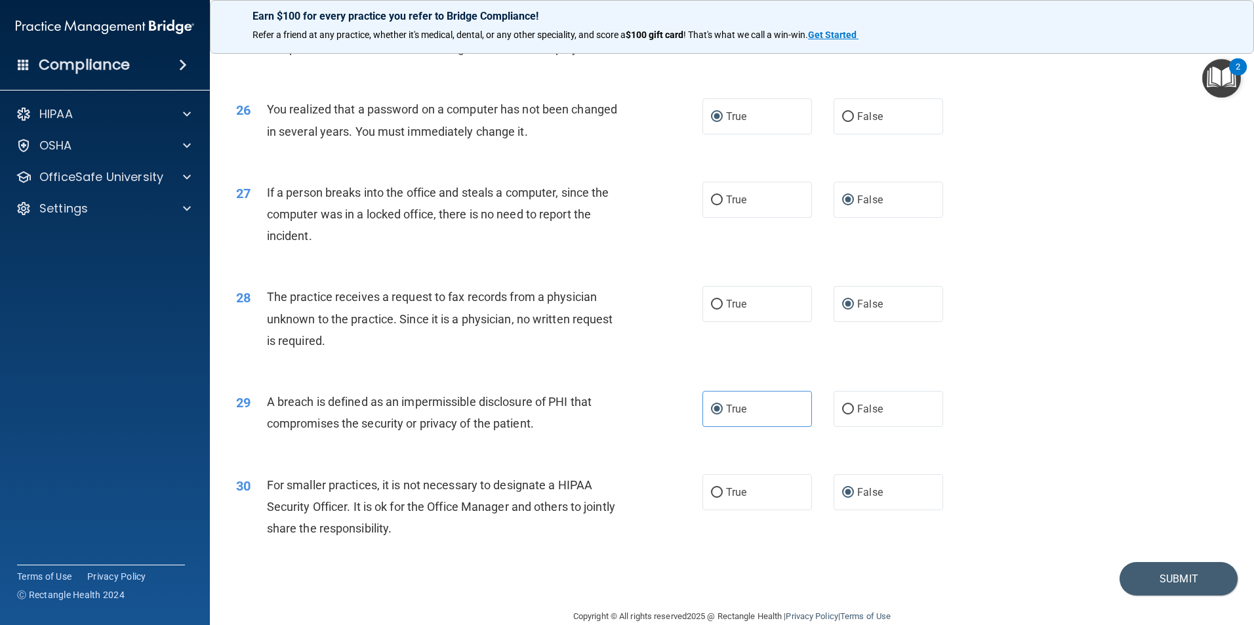
scroll to position [2501, 0]
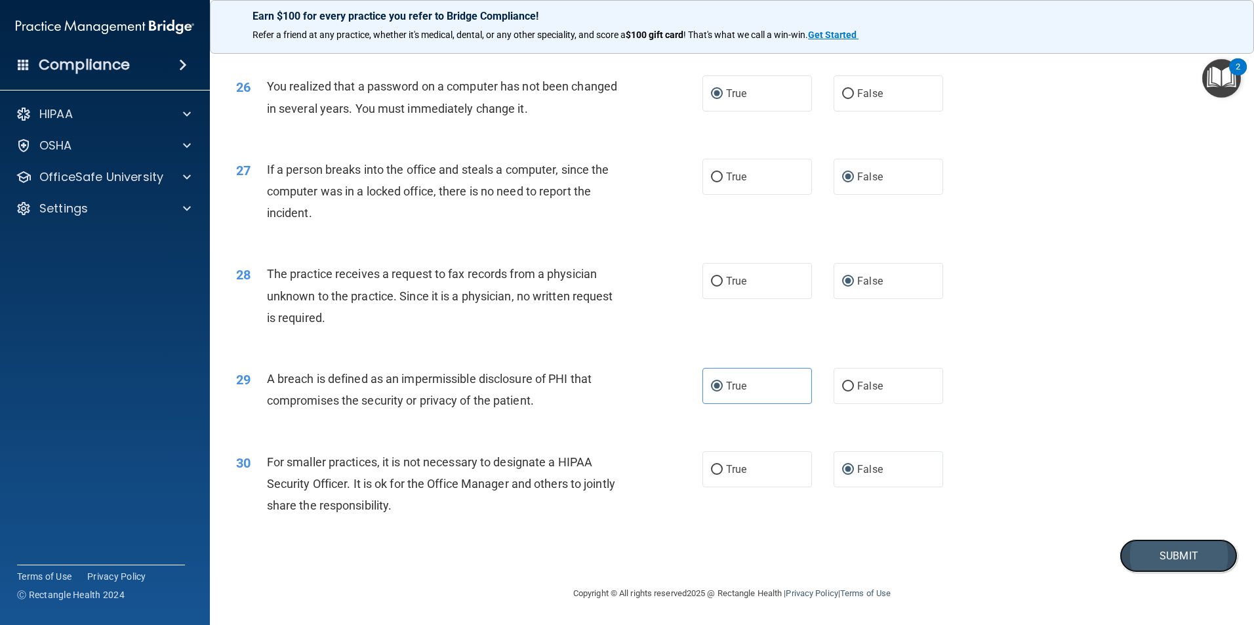
click at [1139, 552] on button "Submit" at bounding box center [1179, 555] width 118 height 33
click at [1173, 554] on button "Submit" at bounding box center [1179, 555] width 118 height 33
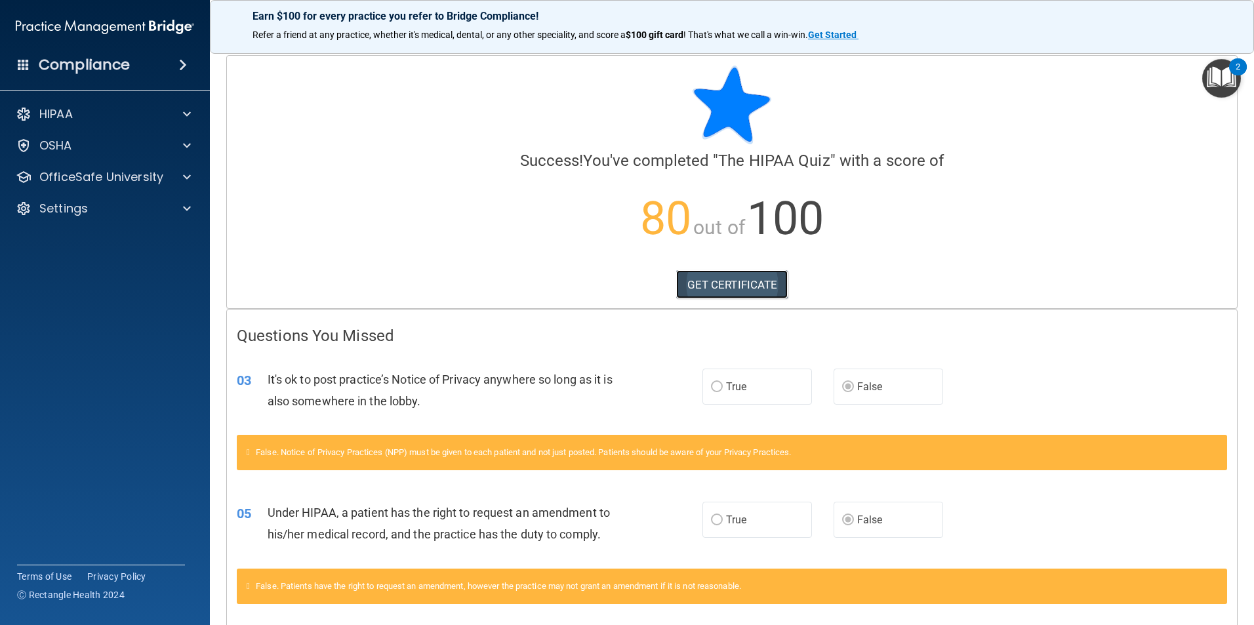
click at [740, 283] on link "GET CERTIFICATE" at bounding box center [732, 284] width 112 height 29
click at [78, 117] on div "HIPAA" at bounding box center [87, 114] width 163 height 16
click at [428, 205] on p "80 out of 100" at bounding box center [732, 218] width 990 height 85
click at [98, 66] on h4 "Compliance" at bounding box center [84, 65] width 91 height 18
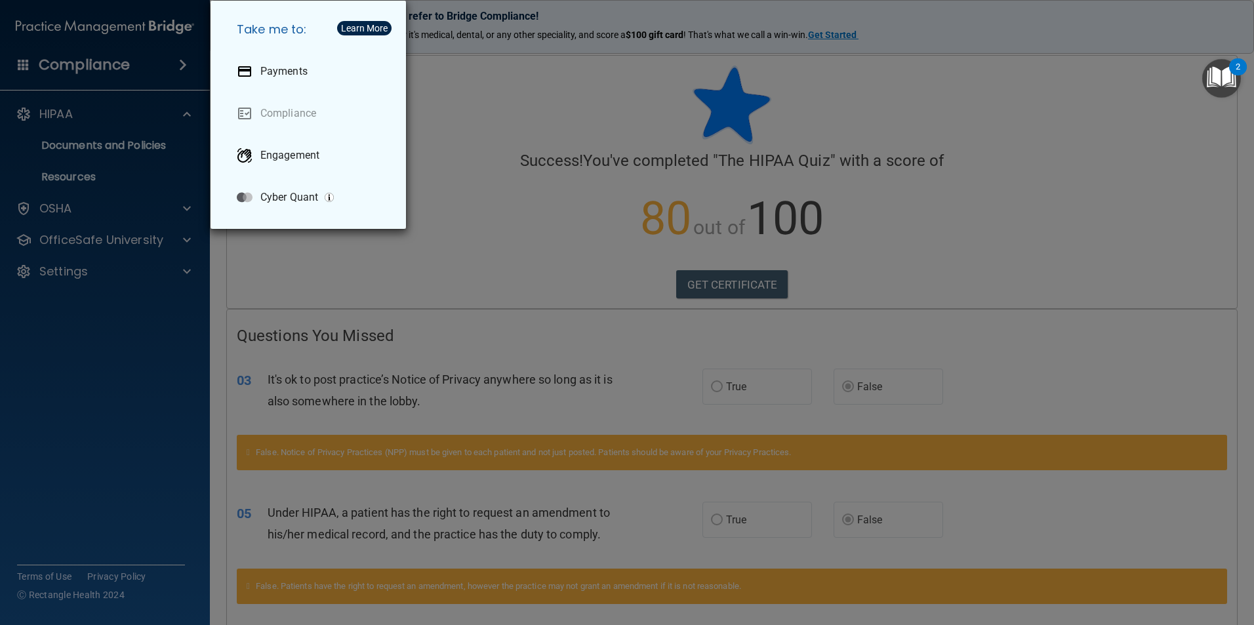
click at [80, 148] on div "Take me to: Payments Compliance Engagement Cyber Quant" at bounding box center [627, 312] width 1254 height 625
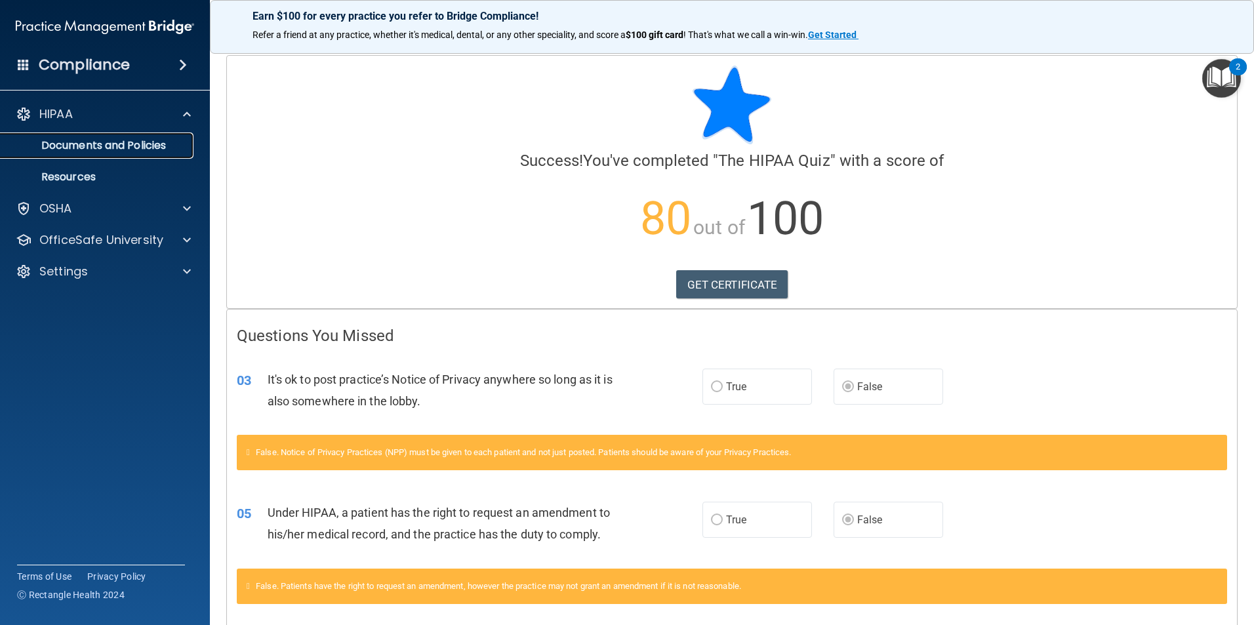
click at [87, 149] on p "Documents and Policies" at bounding box center [98, 145] width 179 height 13
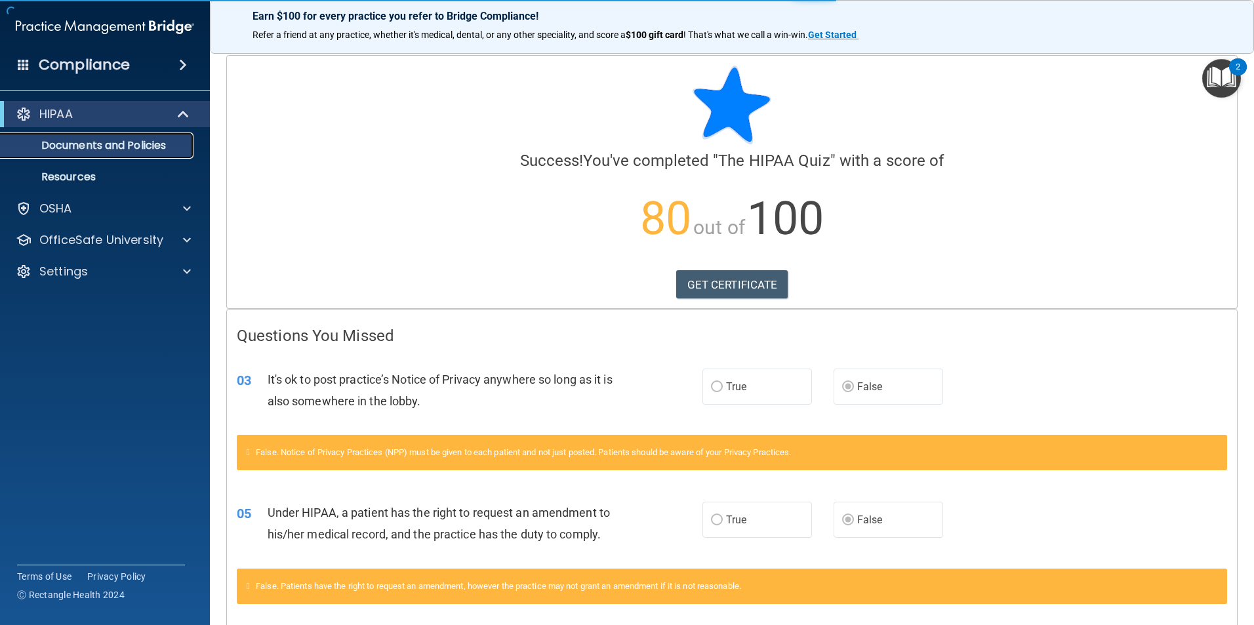
click at [87, 149] on p "Documents and Policies" at bounding box center [98, 145] width 179 height 13
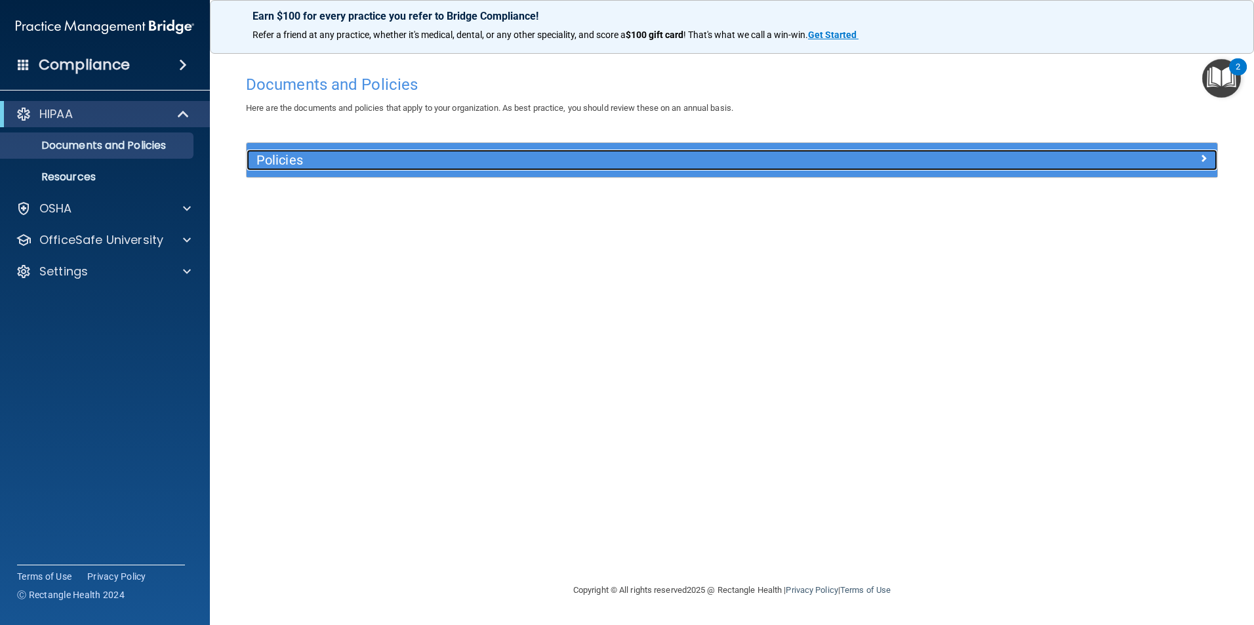
click at [361, 161] on h5 "Policies" at bounding box center [610, 160] width 708 height 14
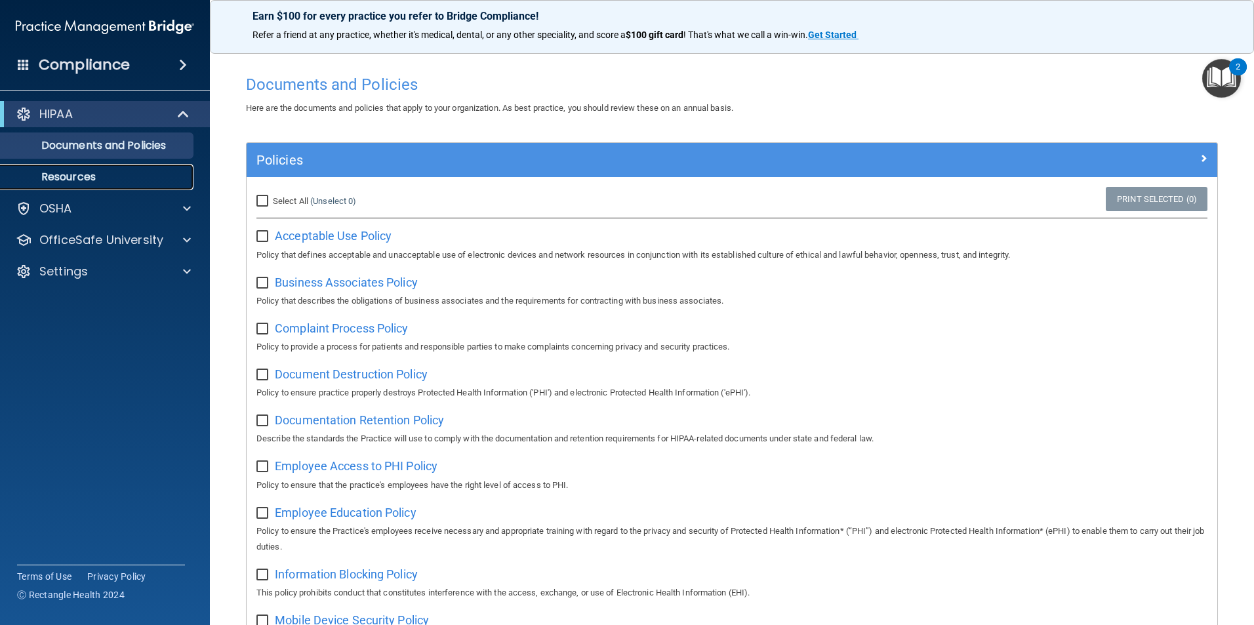
click at [88, 174] on p "Resources" at bounding box center [98, 177] width 179 height 13
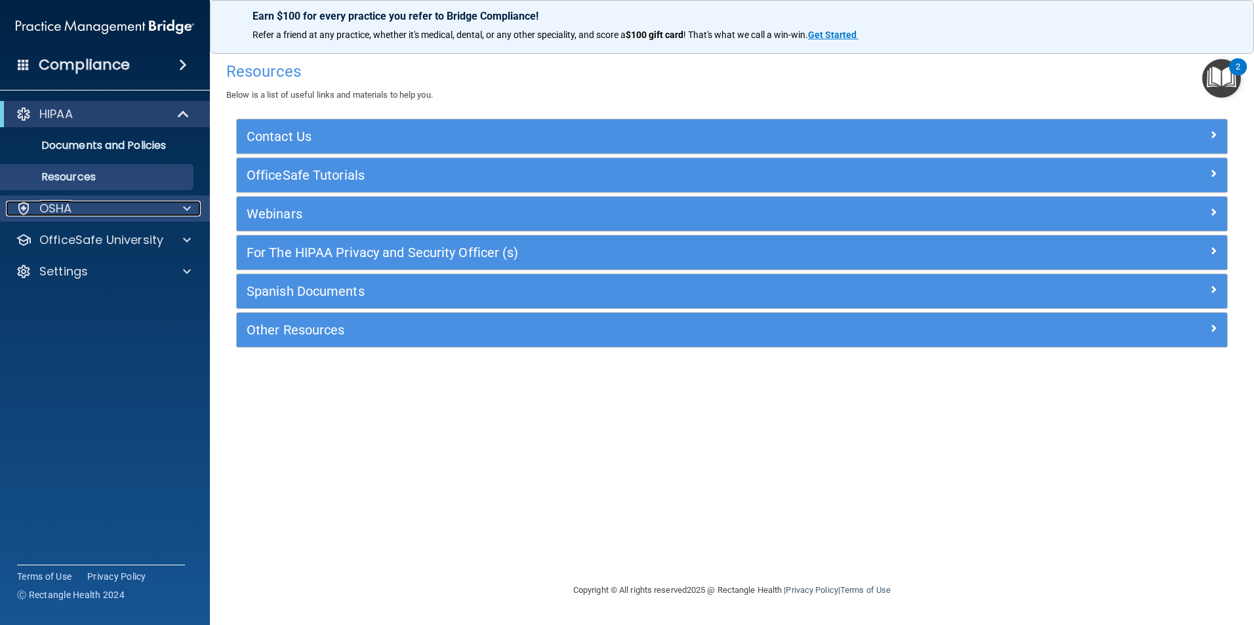
click at [87, 203] on div "OSHA" at bounding box center [87, 209] width 163 height 16
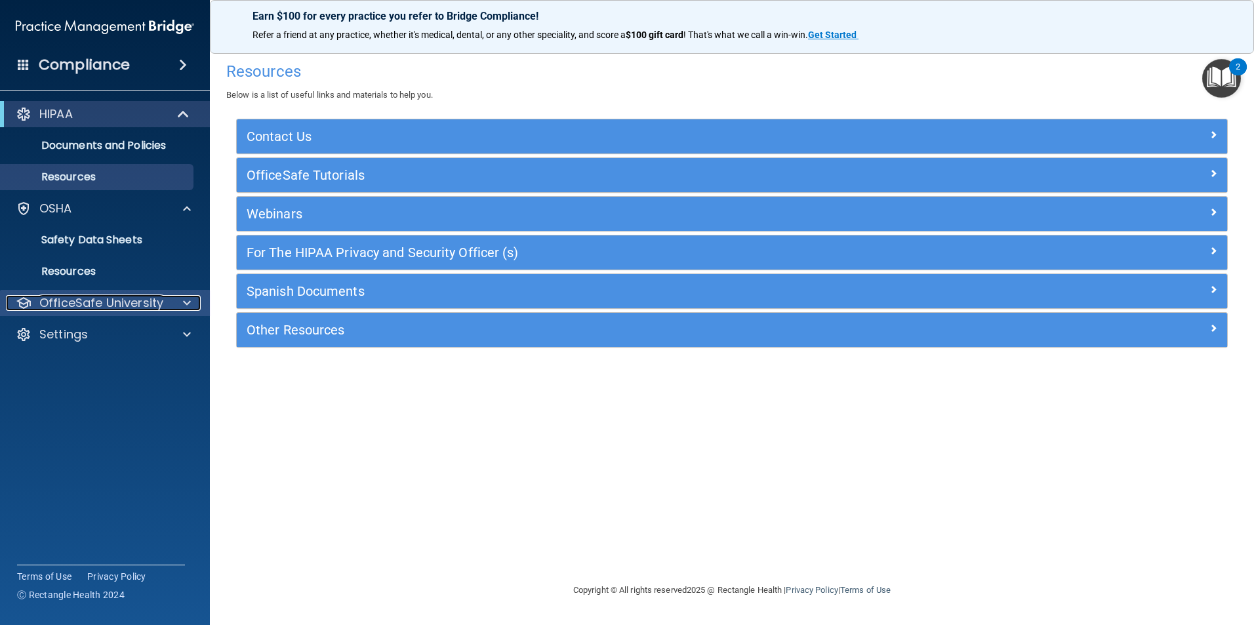
click at [115, 299] on p "OfficeSafe University" at bounding box center [101, 303] width 124 height 16
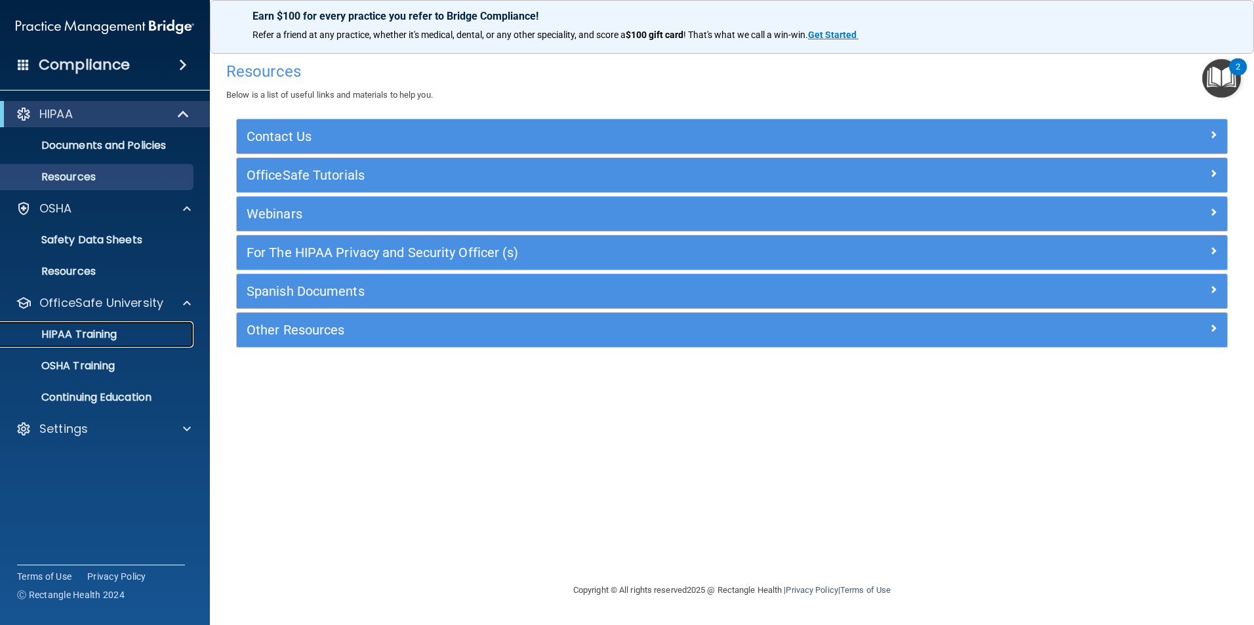
click at [100, 333] on p "HIPAA Training" at bounding box center [63, 334] width 108 height 13
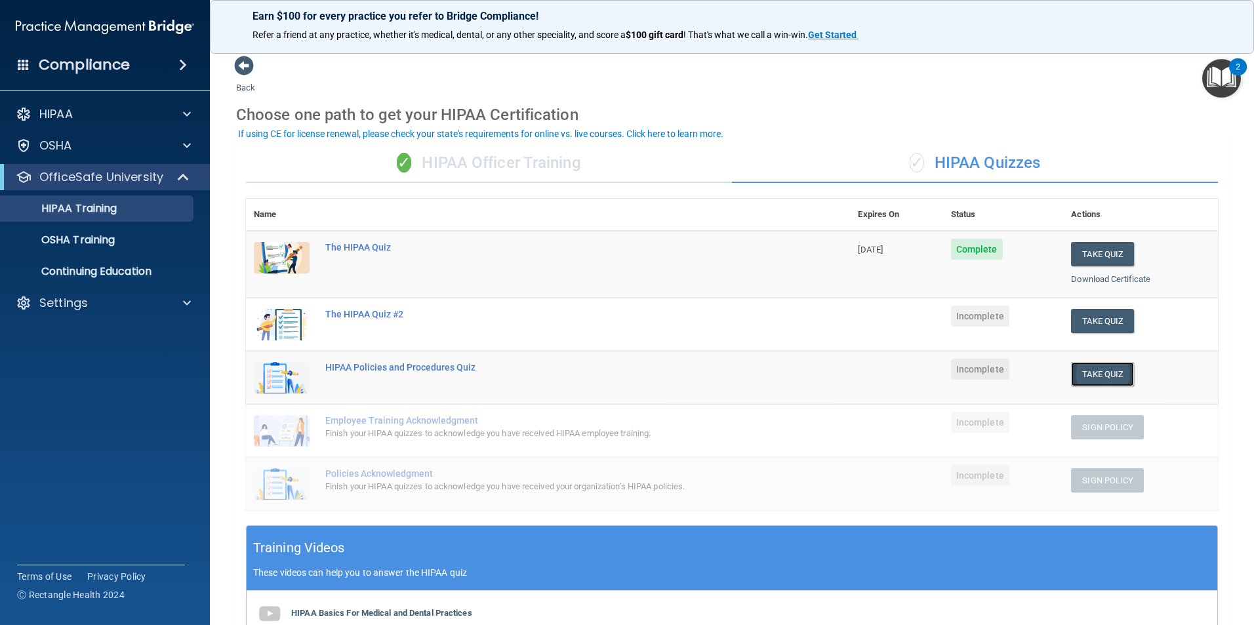
click at [1075, 375] on button "Take Quiz" at bounding box center [1102, 374] width 63 height 24
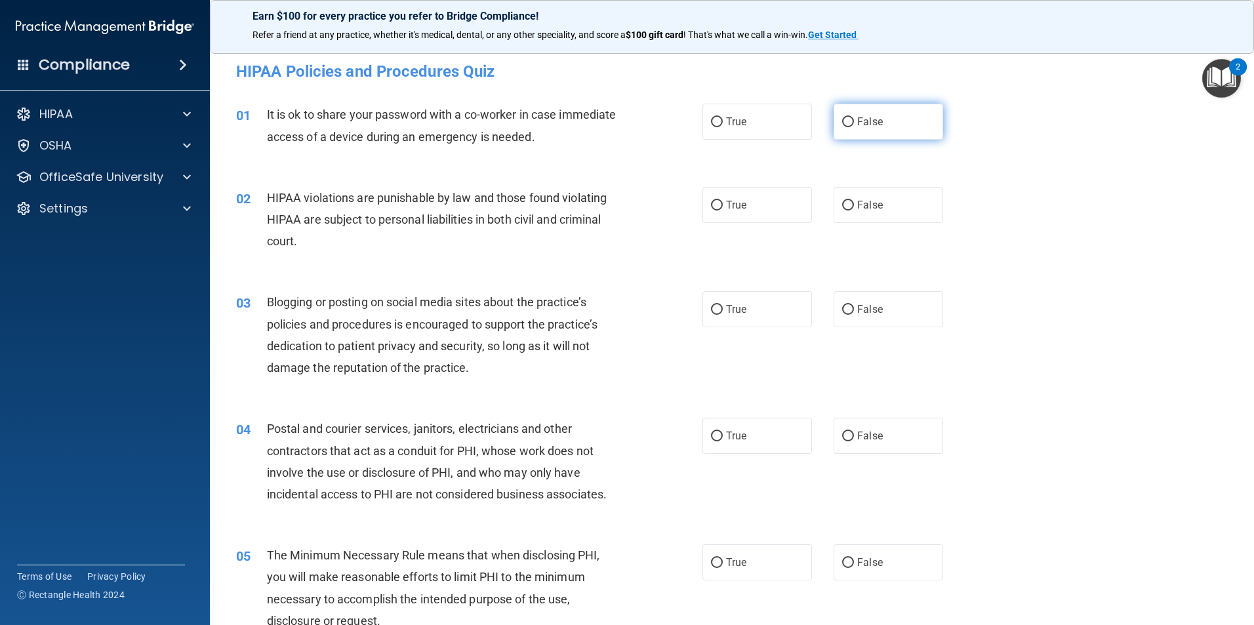
click at [842, 123] on input "False" at bounding box center [848, 122] width 12 height 10
radio input "true"
click at [738, 203] on span "True" at bounding box center [736, 205] width 20 height 12
click at [723, 203] on input "True" at bounding box center [717, 206] width 12 height 10
radio input "true"
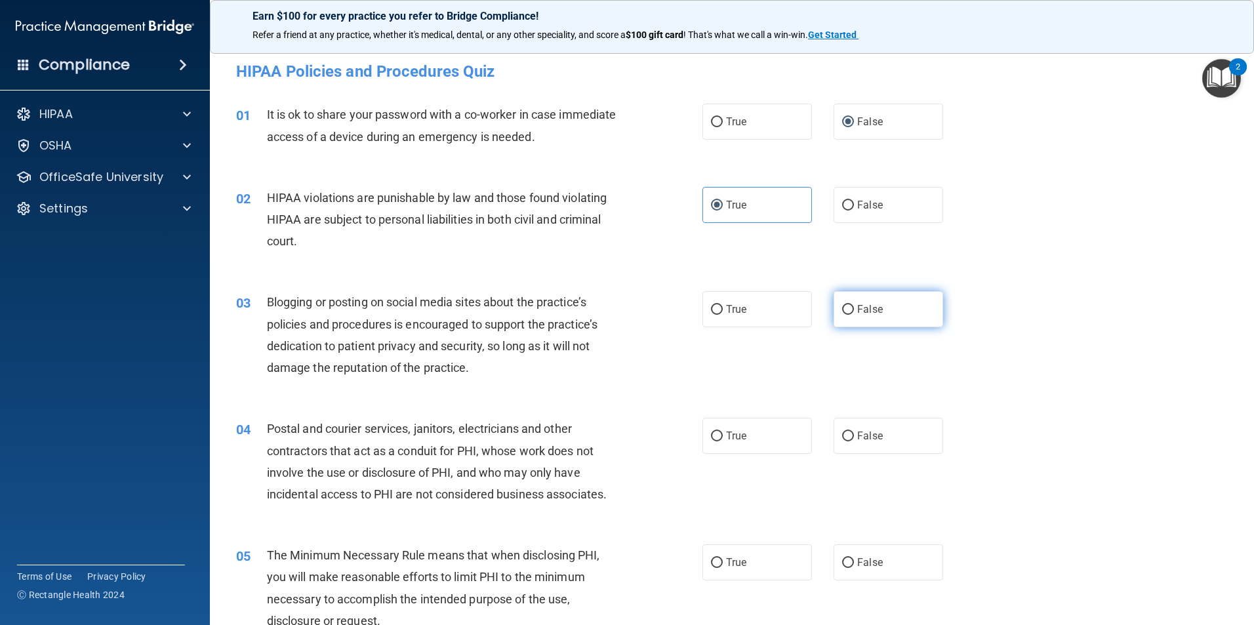
click at [843, 311] on input "False" at bounding box center [848, 310] width 12 height 10
radio input "true"
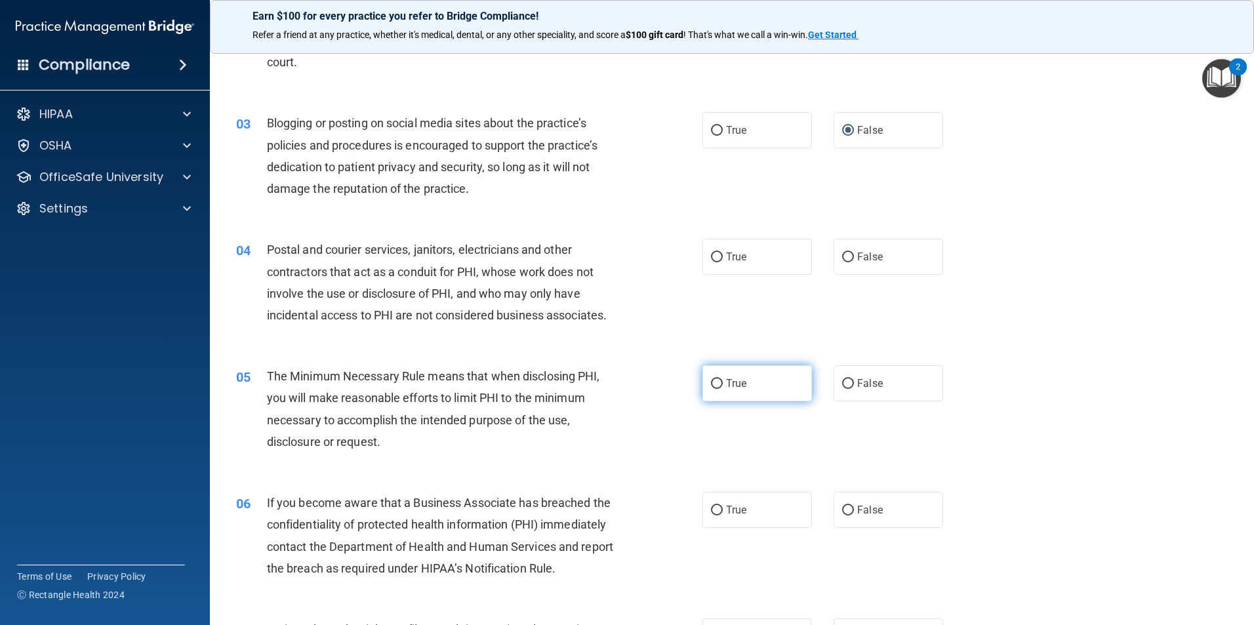
scroll to position [197, 0]
